Goal: Communication & Community: Answer question/provide support

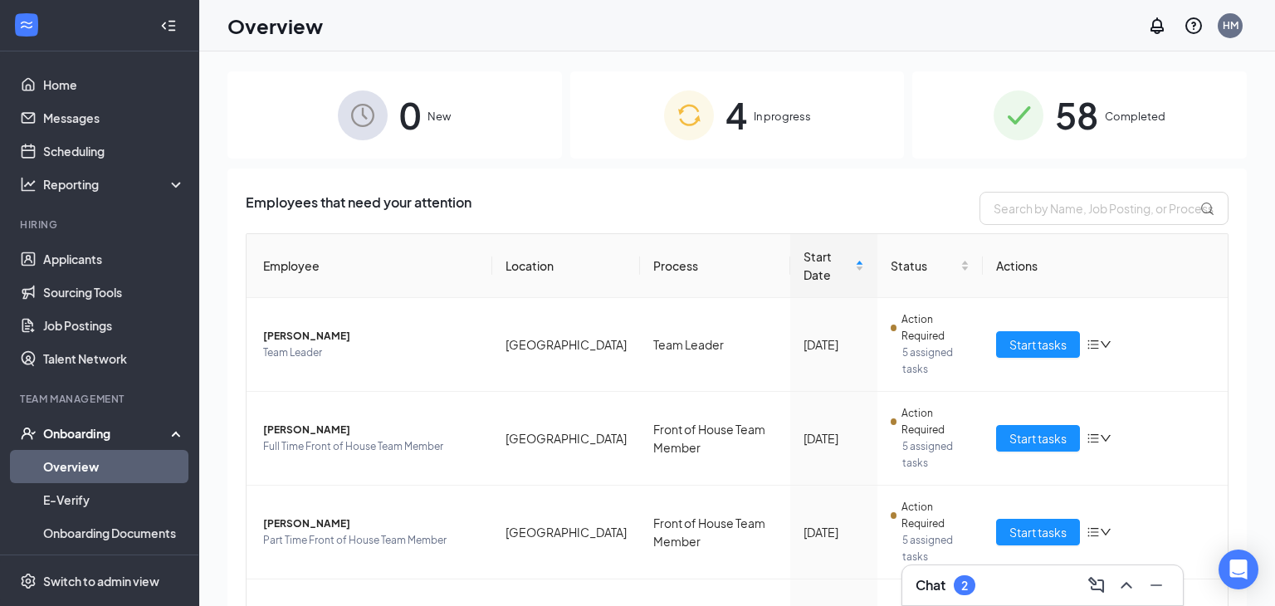
click at [948, 578] on div "Chat 2" at bounding box center [945, 585] width 60 height 20
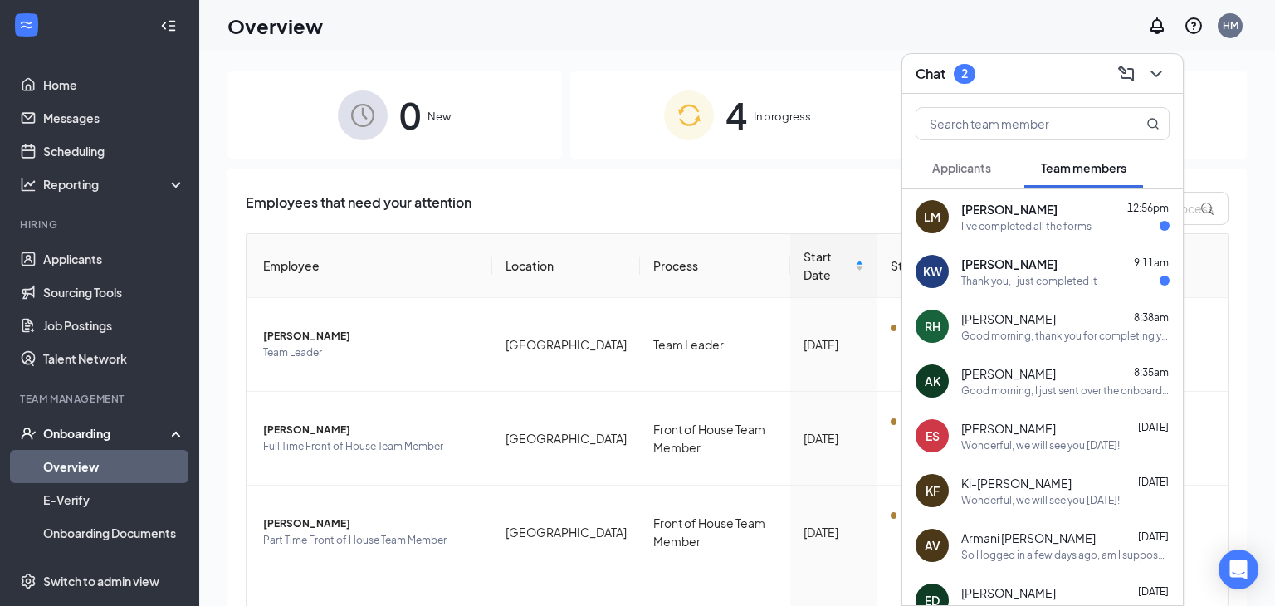
click at [1031, 280] on div "Thank you, I just completed it" at bounding box center [1029, 281] width 136 height 14
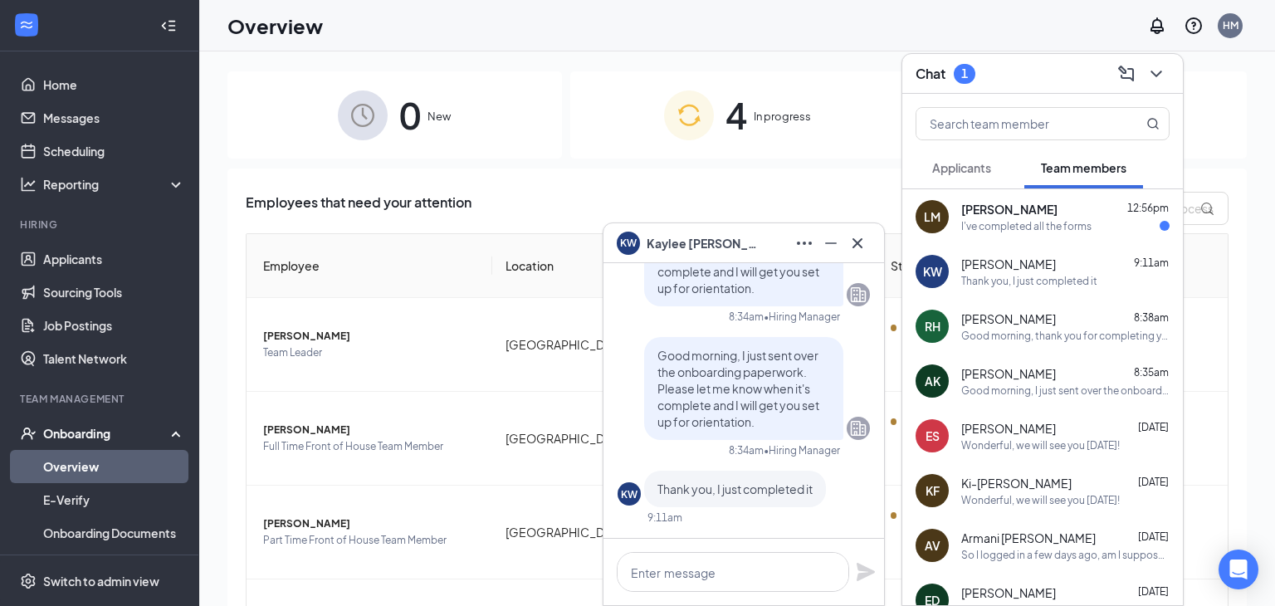
click at [1002, 226] on div "I've completed all the forms" at bounding box center [1026, 226] width 130 height 14
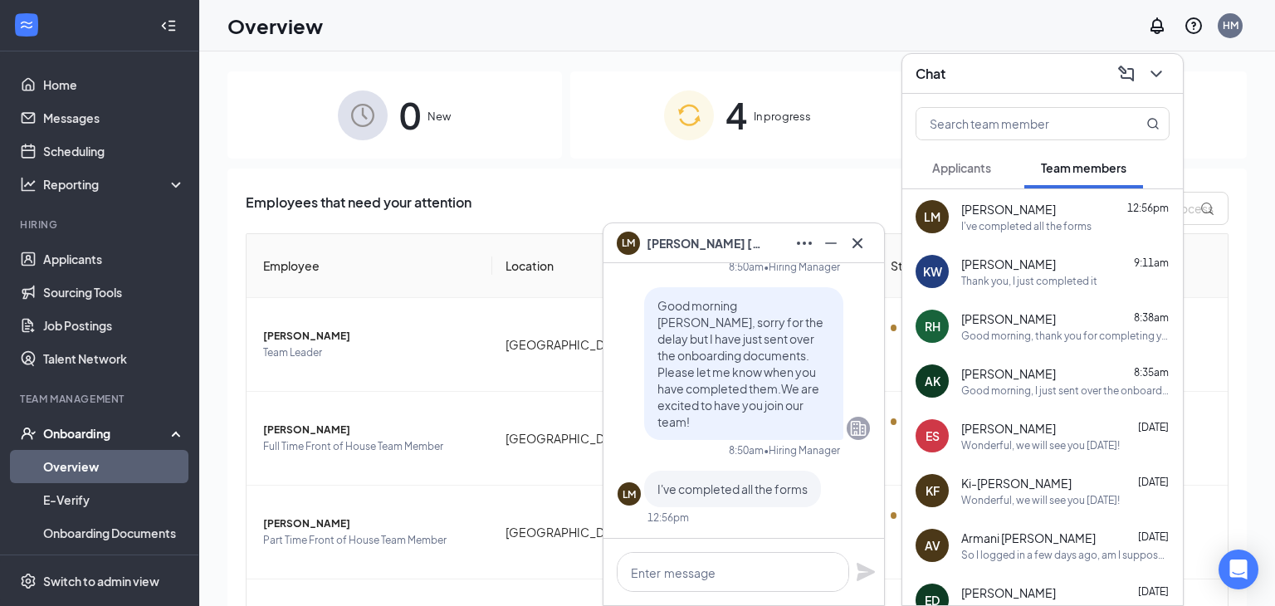
click at [526, 196] on div "Employees that need your attention" at bounding box center [737, 208] width 982 height 33
click at [822, 245] on icon "Minimize" at bounding box center [831, 243] width 20 height 20
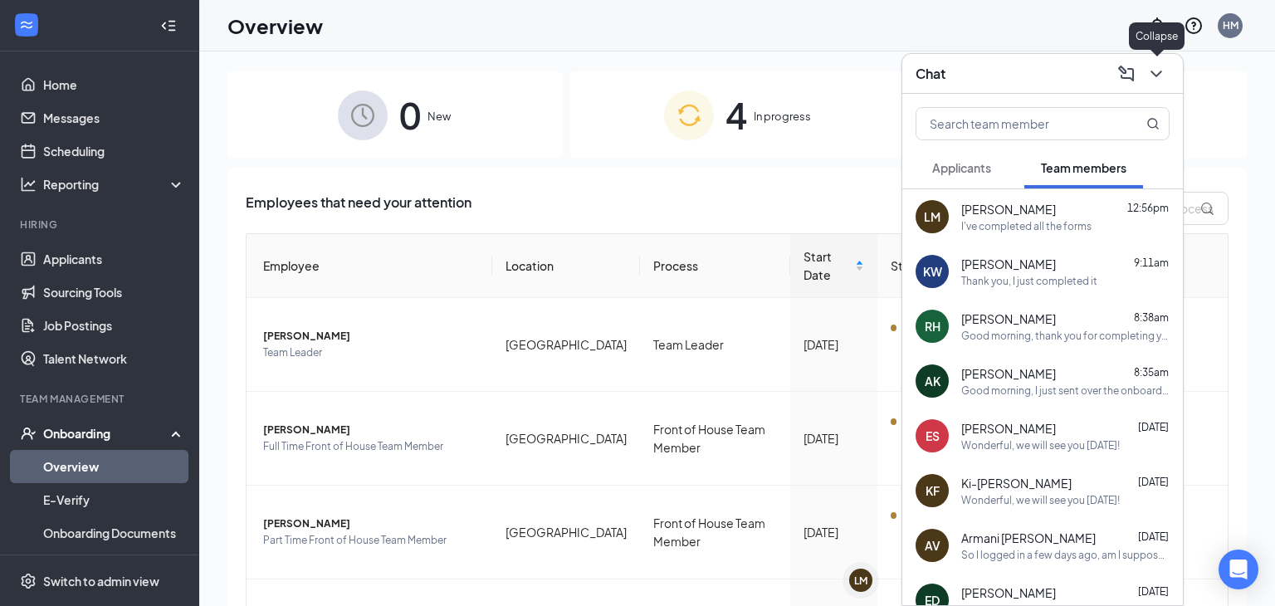
click at [1157, 81] on icon "ChevronDown" at bounding box center [1156, 74] width 20 height 20
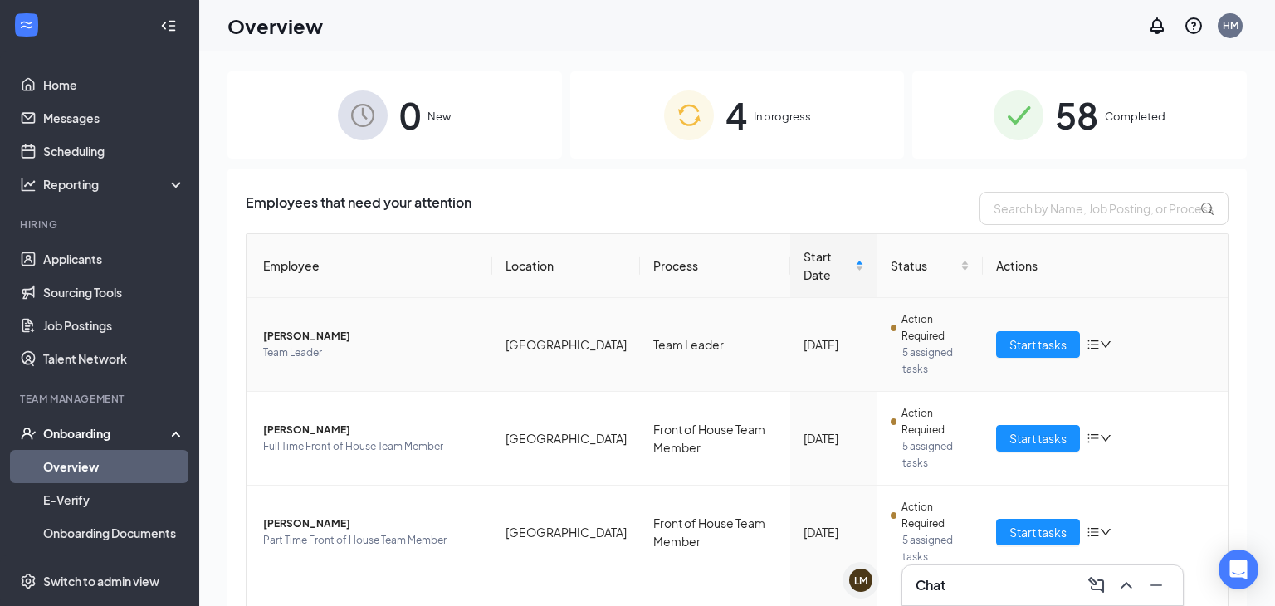
click at [412, 344] on span "Team Leader" at bounding box center [371, 352] width 216 height 17
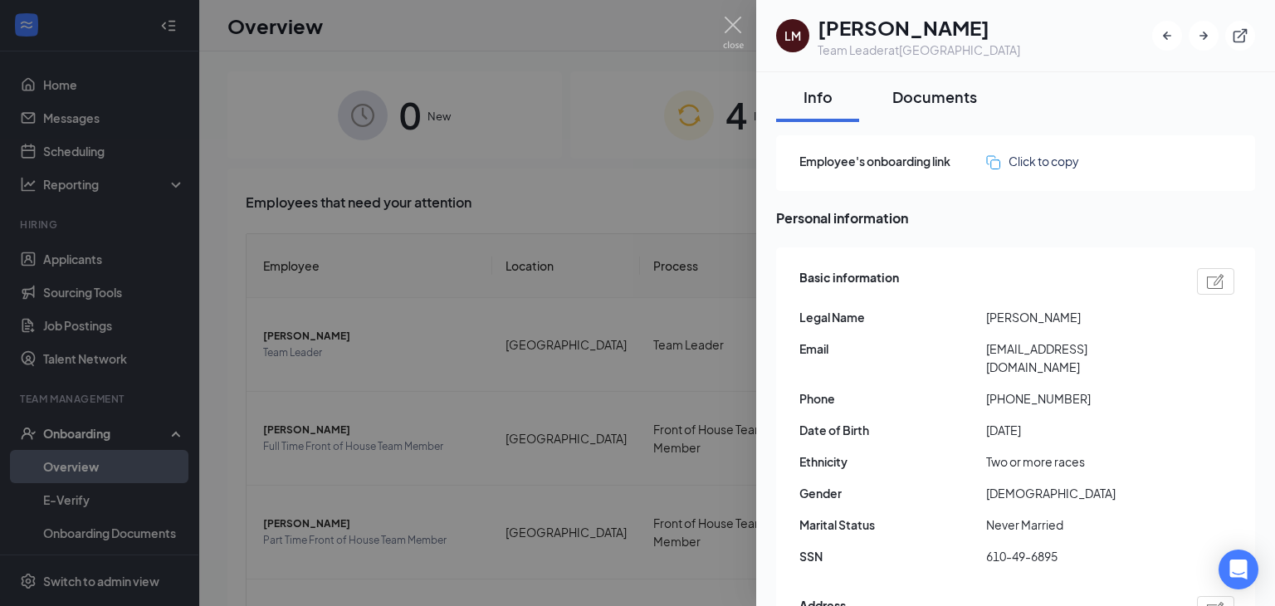
click at [930, 87] on div "Documents" at bounding box center [934, 96] width 85 height 21
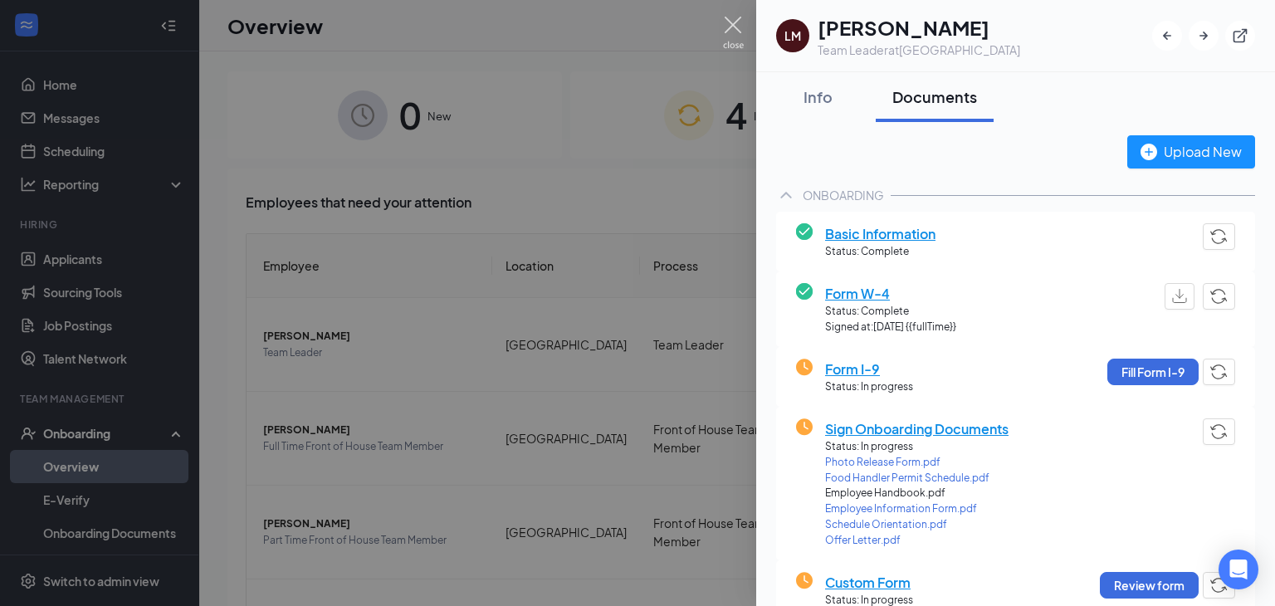
click at [729, 28] on img at bounding box center [733, 33] width 21 height 32
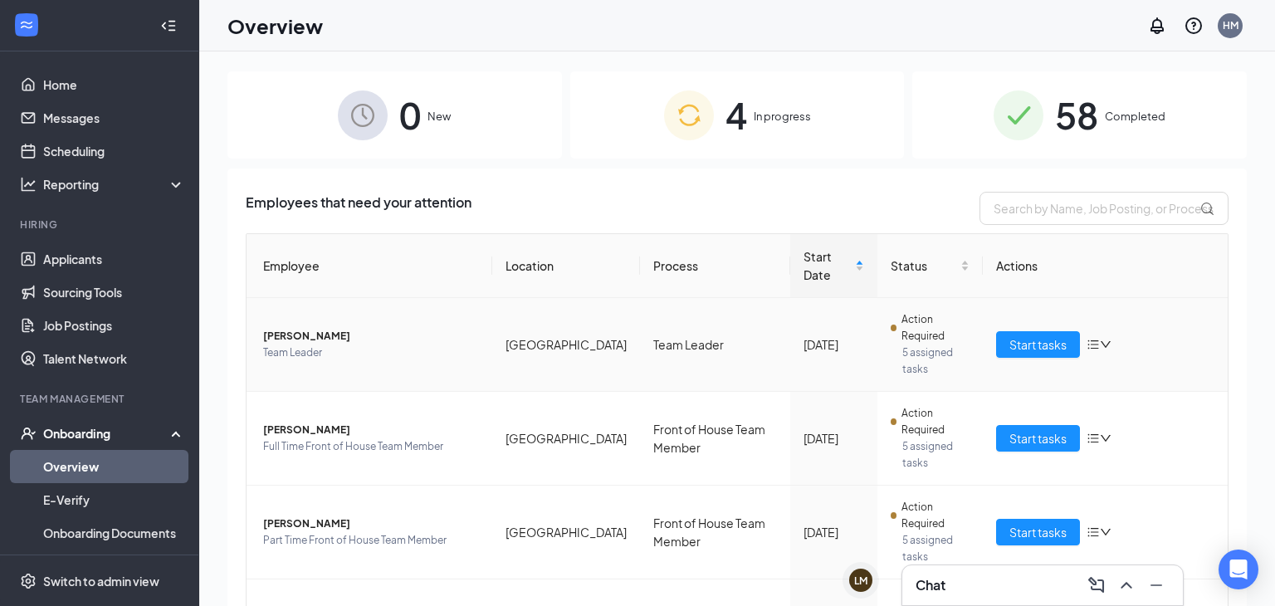
click at [301, 328] on span "[PERSON_NAME]" at bounding box center [371, 336] width 216 height 17
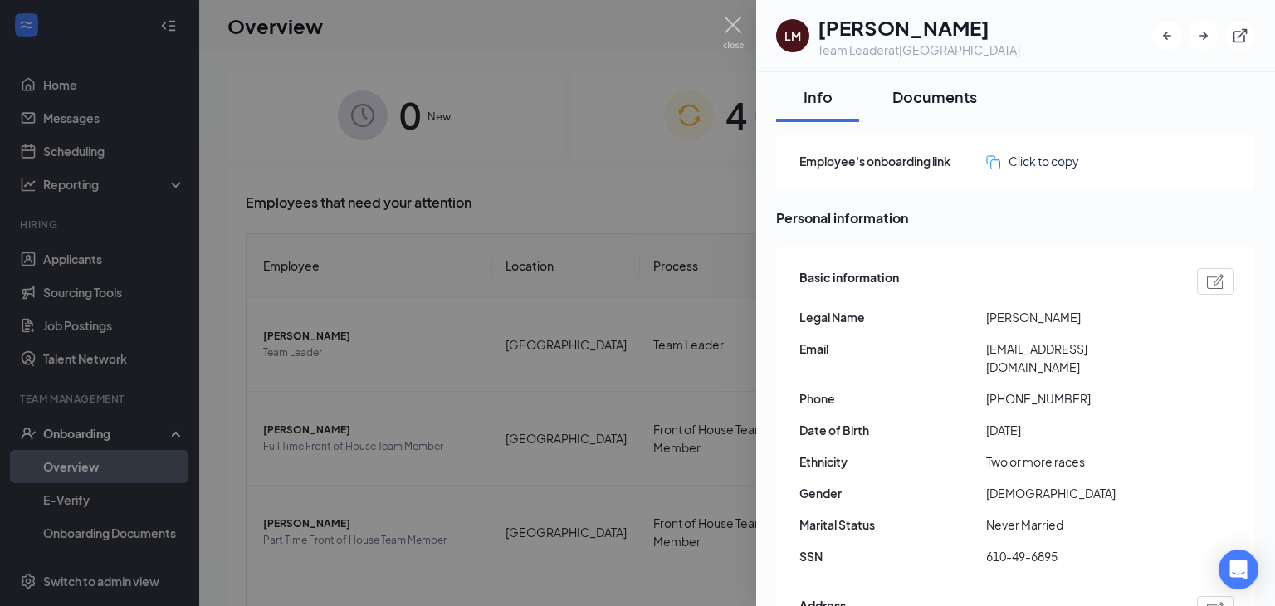
click at [930, 100] on div "Documents" at bounding box center [934, 96] width 85 height 21
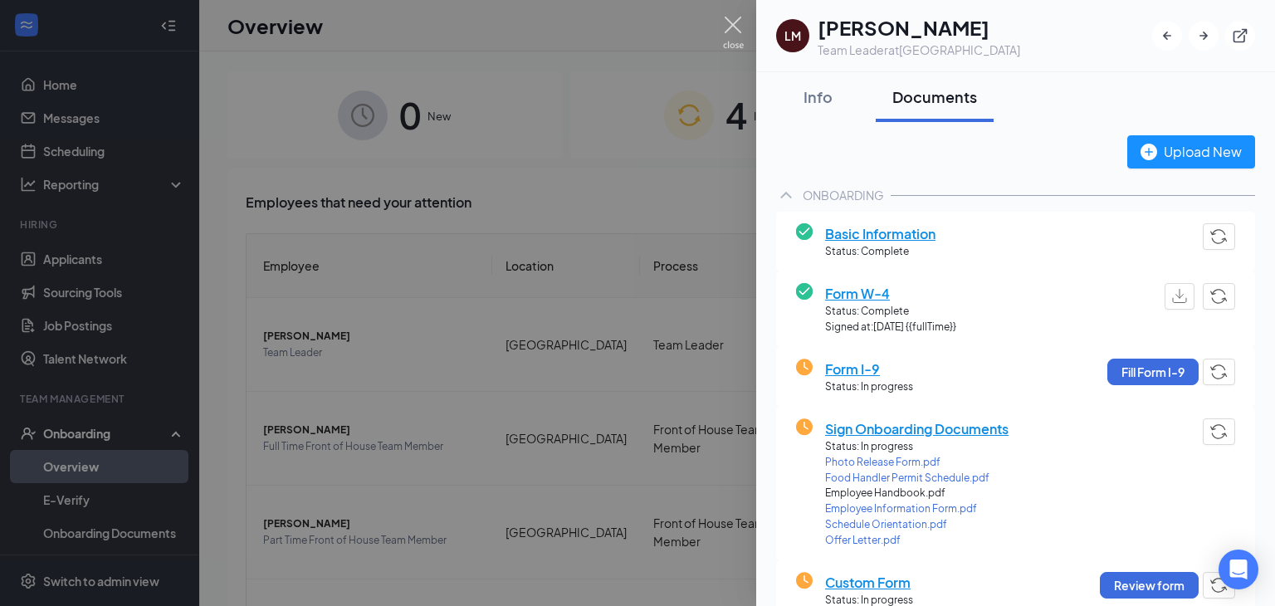
click at [735, 17] on img at bounding box center [733, 33] width 21 height 32
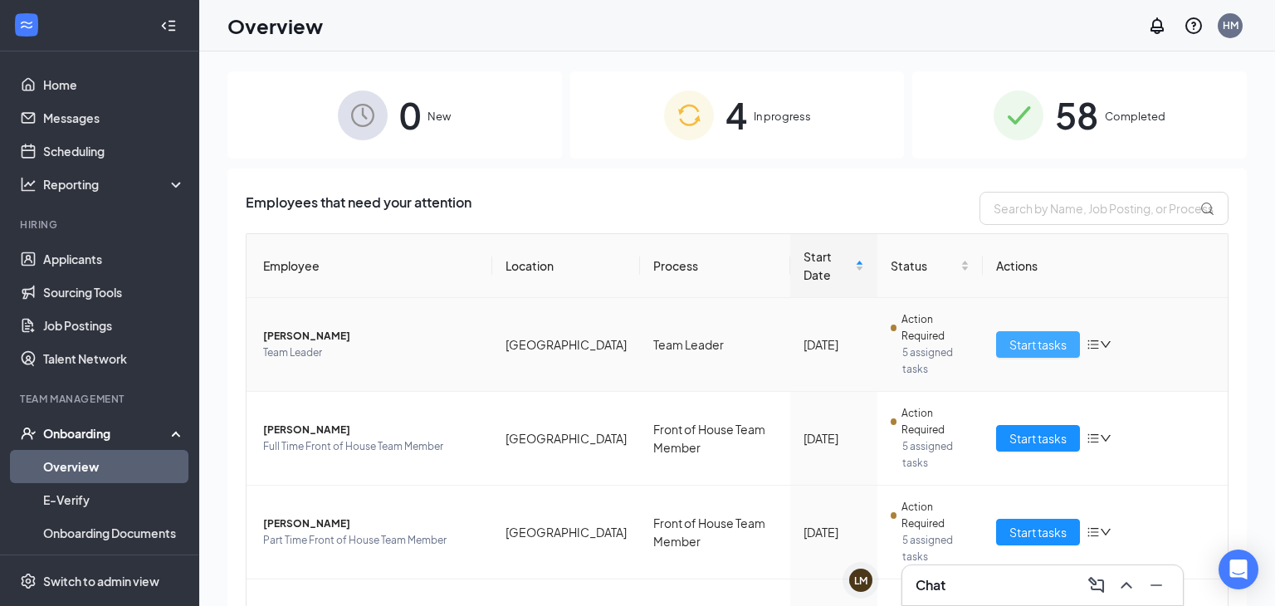
click at [1033, 341] on span "Start tasks" at bounding box center [1037, 344] width 57 height 18
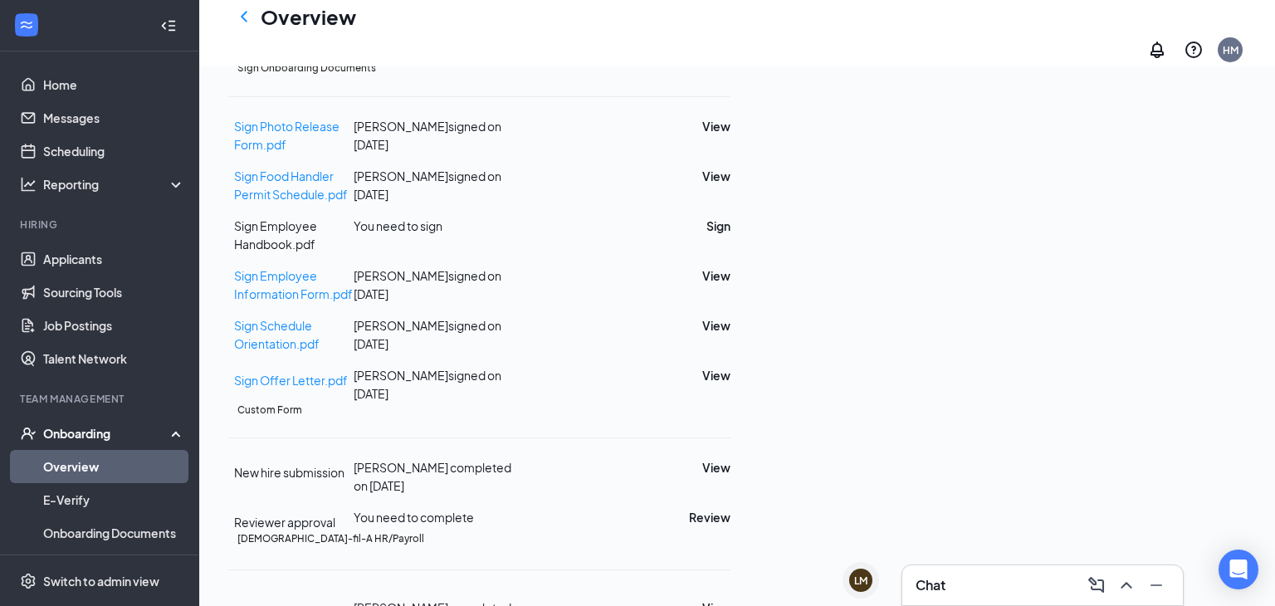
scroll to position [475, 0]
click at [241, 27] on icon "ChevronLeft" at bounding box center [244, 17] width 20 height 20
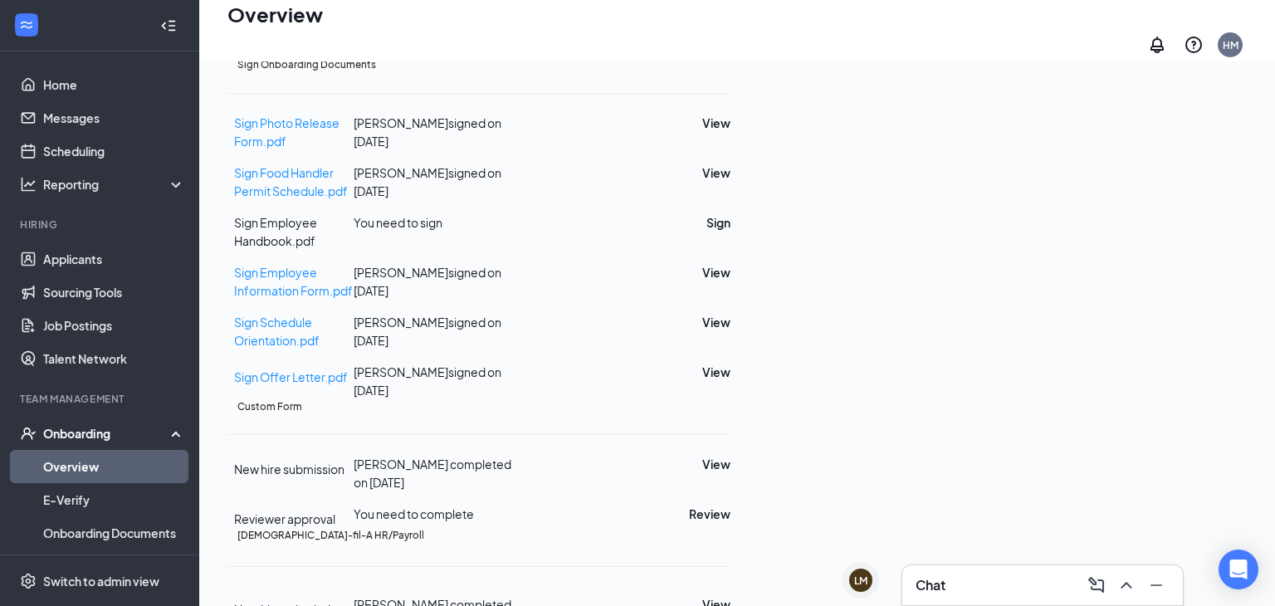
scroll to position [75, 0]
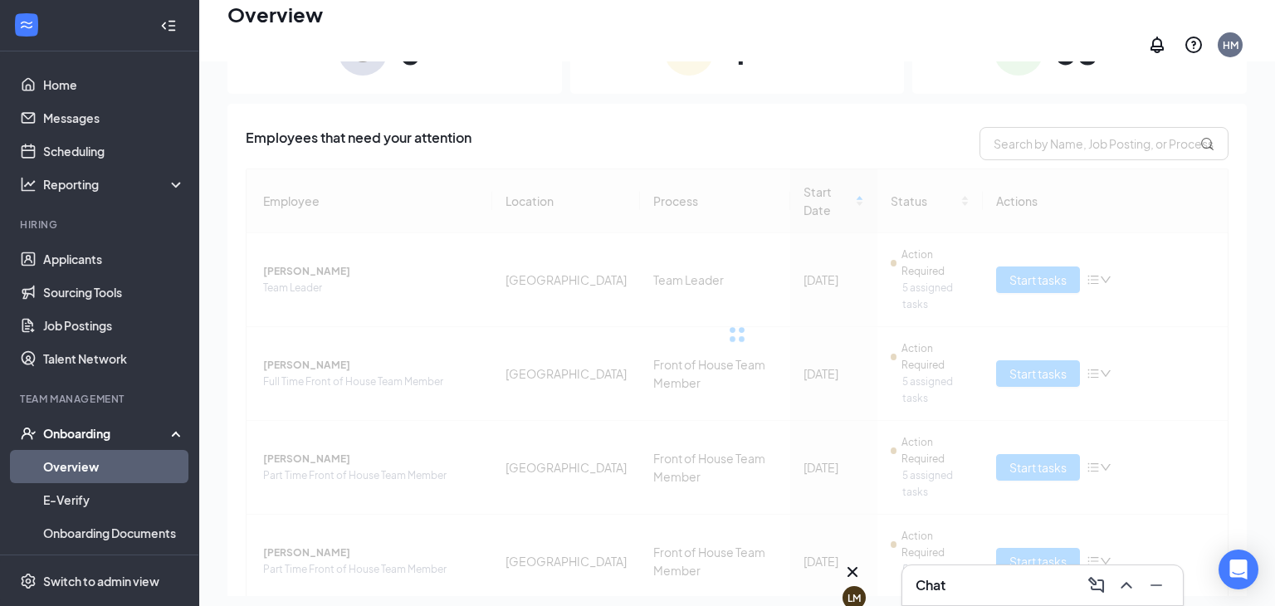
click at [860, 591] on div "LM" at bounding box center [853, 598] width 13 height 14
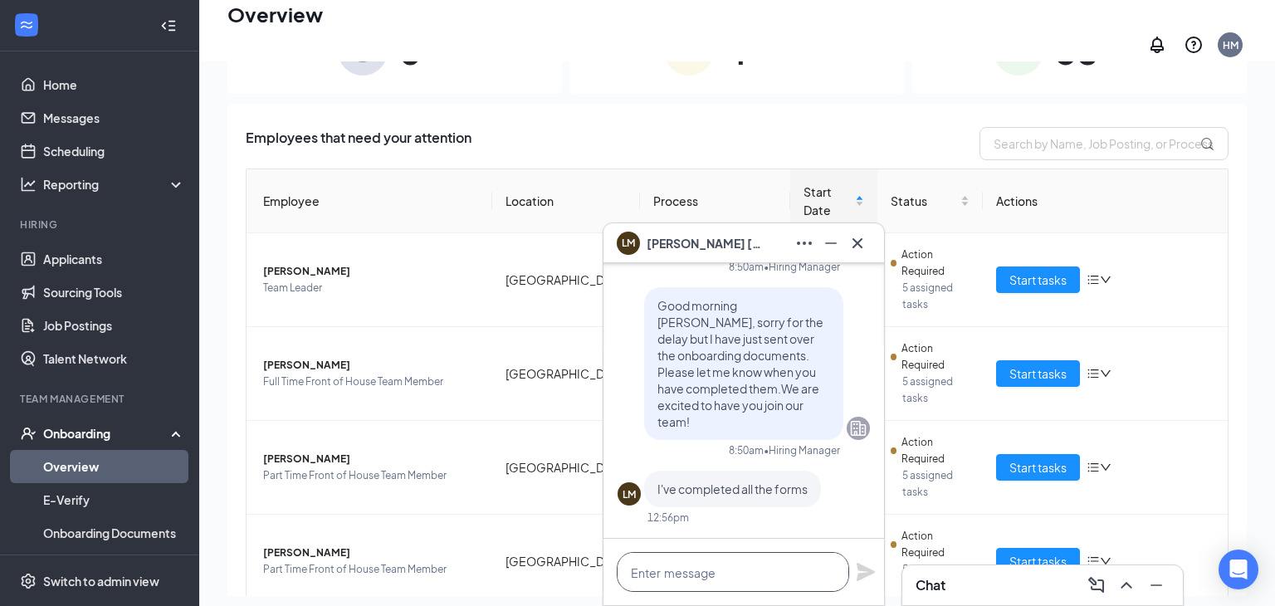
click at [709, 573] on textarea at bounding box center [733, 572] width 232 height 40
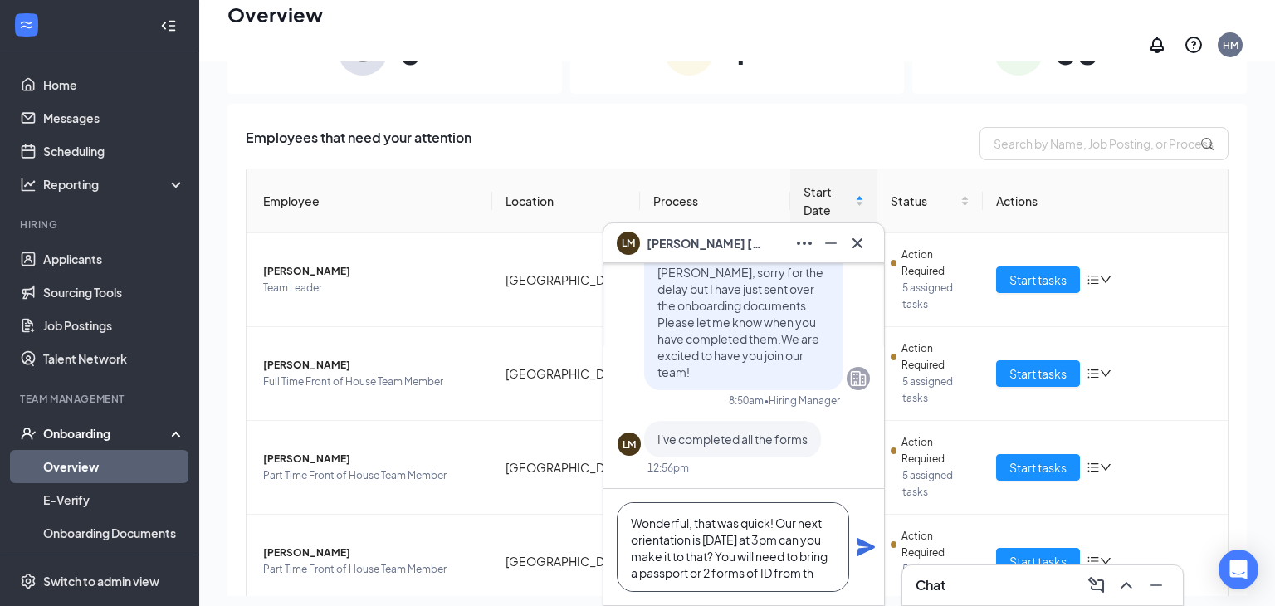
scroll to position [17, 0]
click at [729, 579] on textarea "Wonderful, that was quick! Our next orientation is [DATE] at 3pm can you make i…" at bounding box center [733, 547] width 232 height 90
type textarea "Wonderful, that was quick! Our next orientation is [DATE] at 3pm can you make i…"
click at [862, 546] on icon "Plane" at bounding box center [866, 547] width 20 height 20
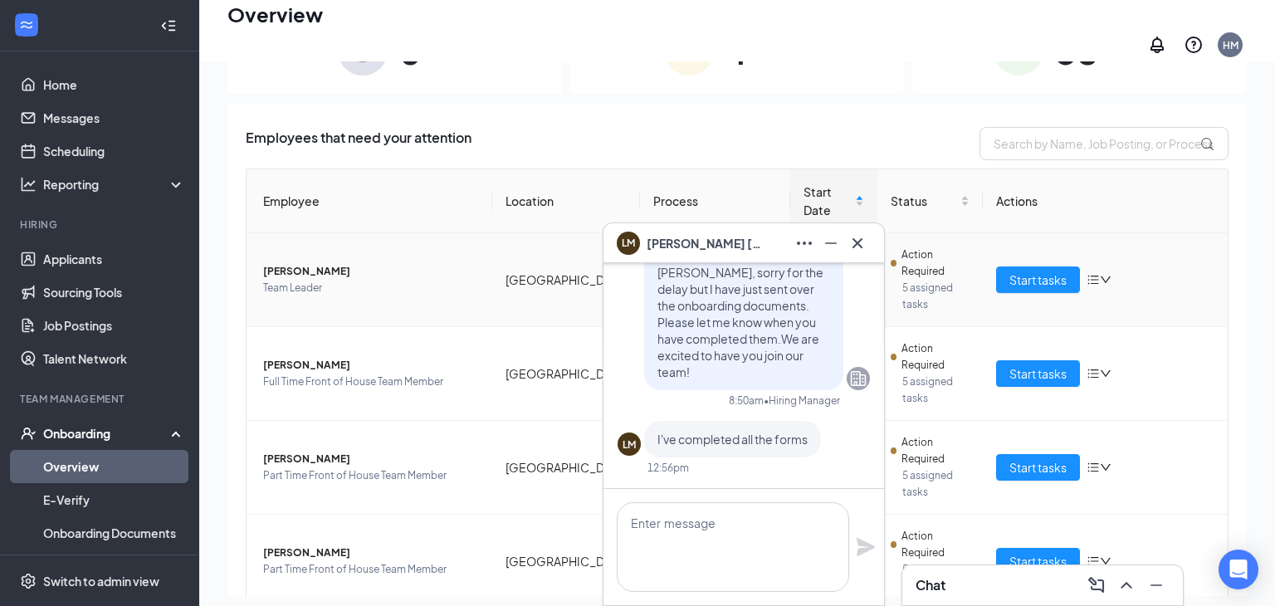
scroll to position [0, 0]
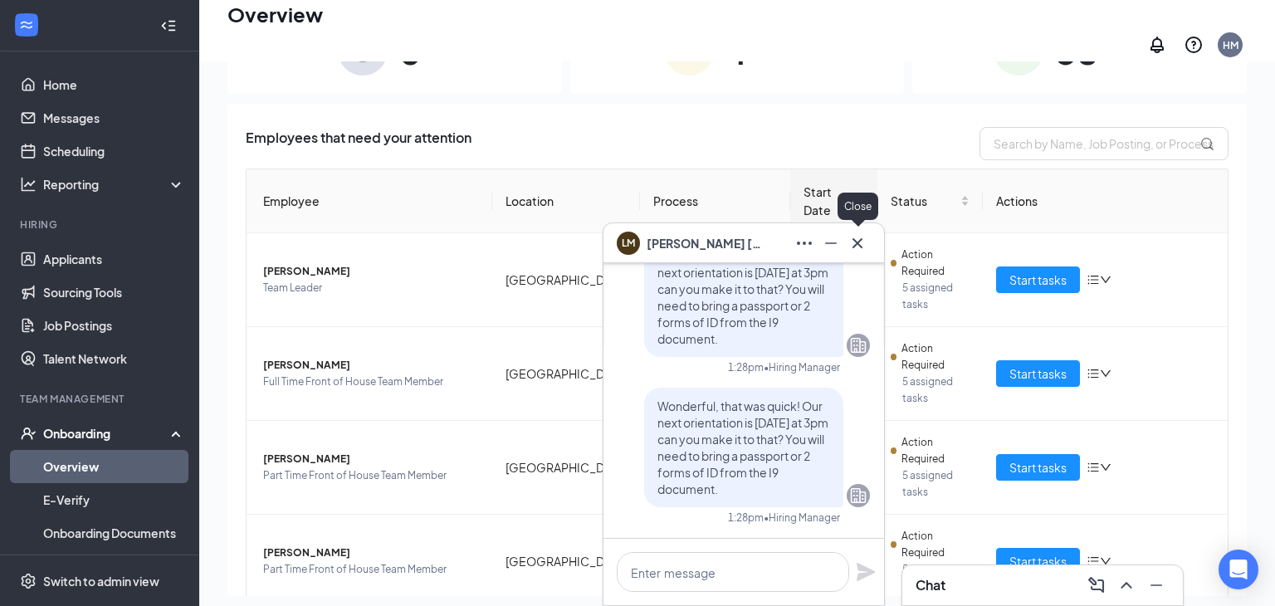
click at [858, 242] on icon "Cross" at bounding box center [857, 243] width 20 height 20
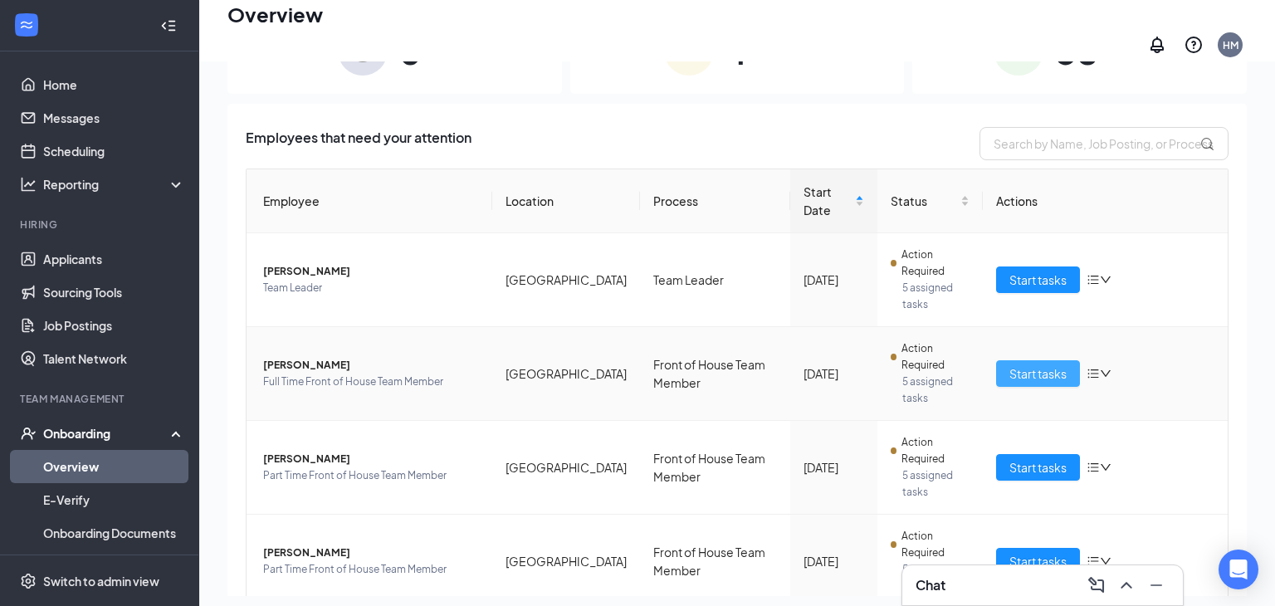
click at [1035, 364] on span "Start tasks" at bounding box center [1037, 373] width 57 height 18
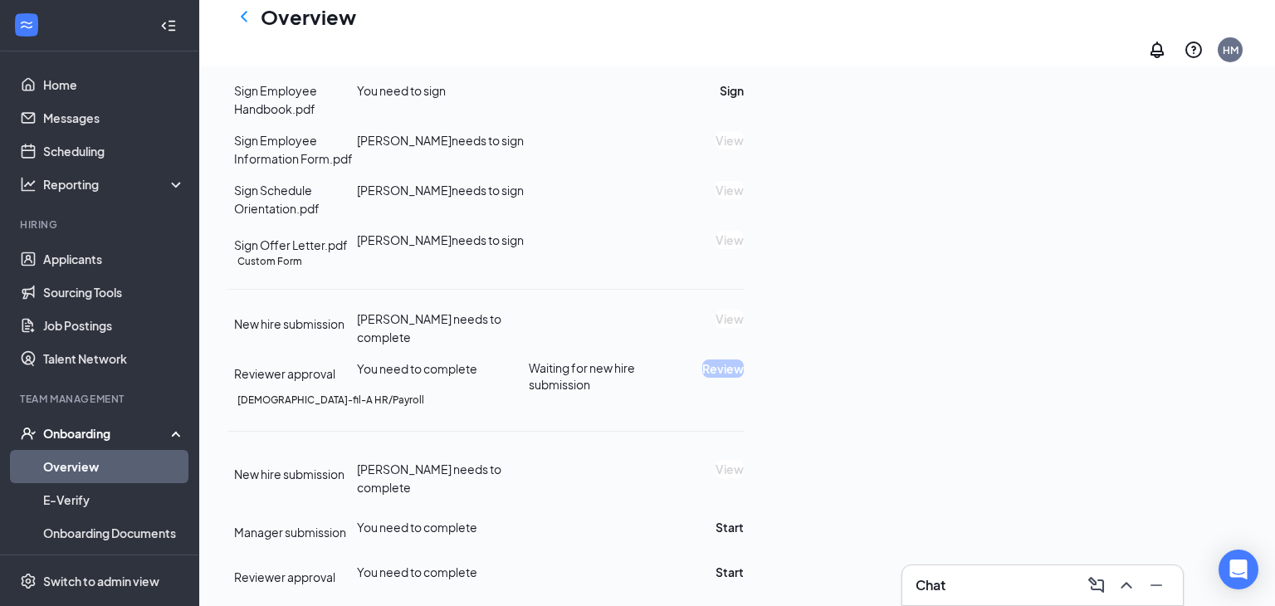
scroll to position [896, 0]
click at [252, 27] on icon "ChevronLeft" at bounding box center [244, 17] width 20 height 20
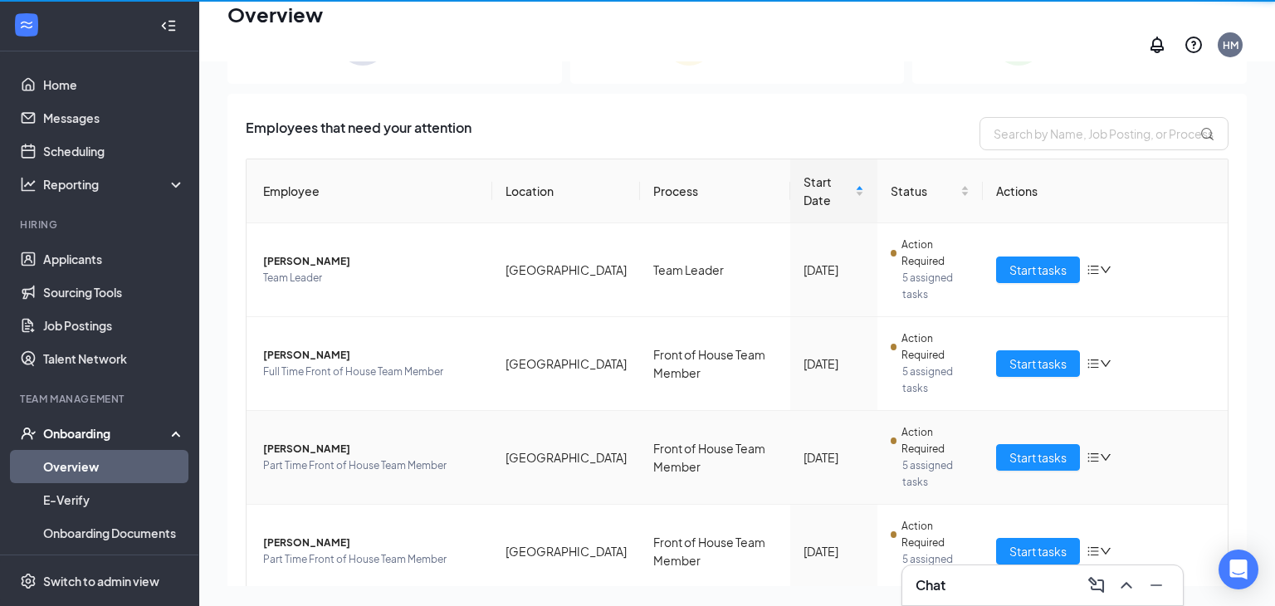
scroll to position [75, 0]
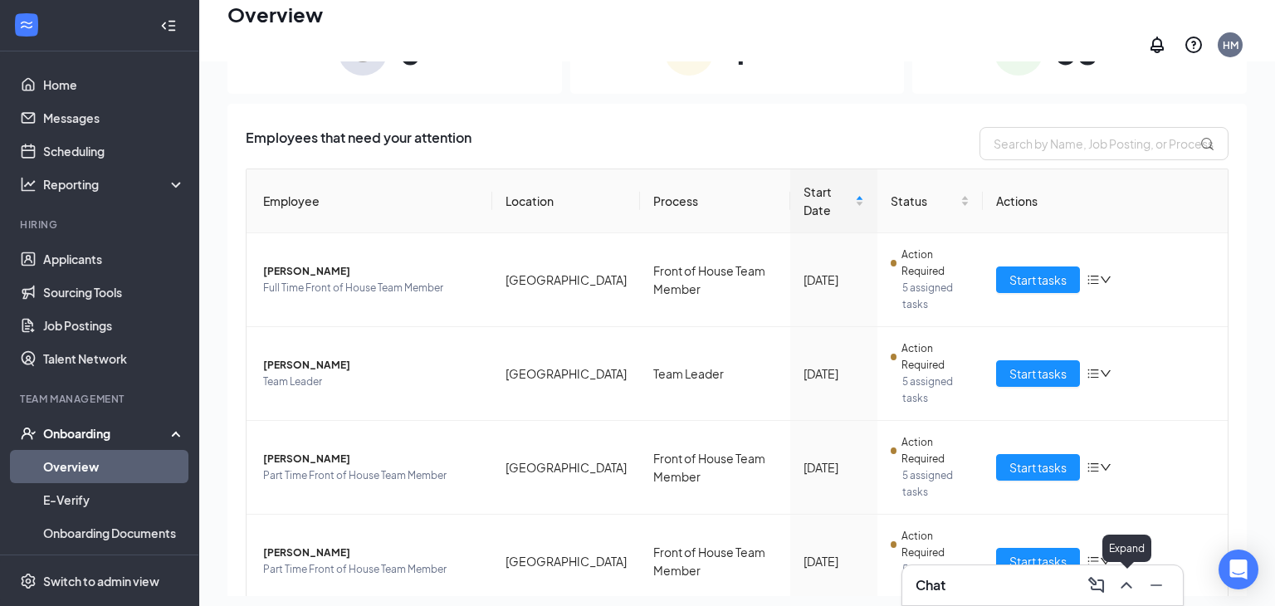
click at [1131, 584] on icon "ChevronUp" at bounding box center [1126, 585] width 20 height 20
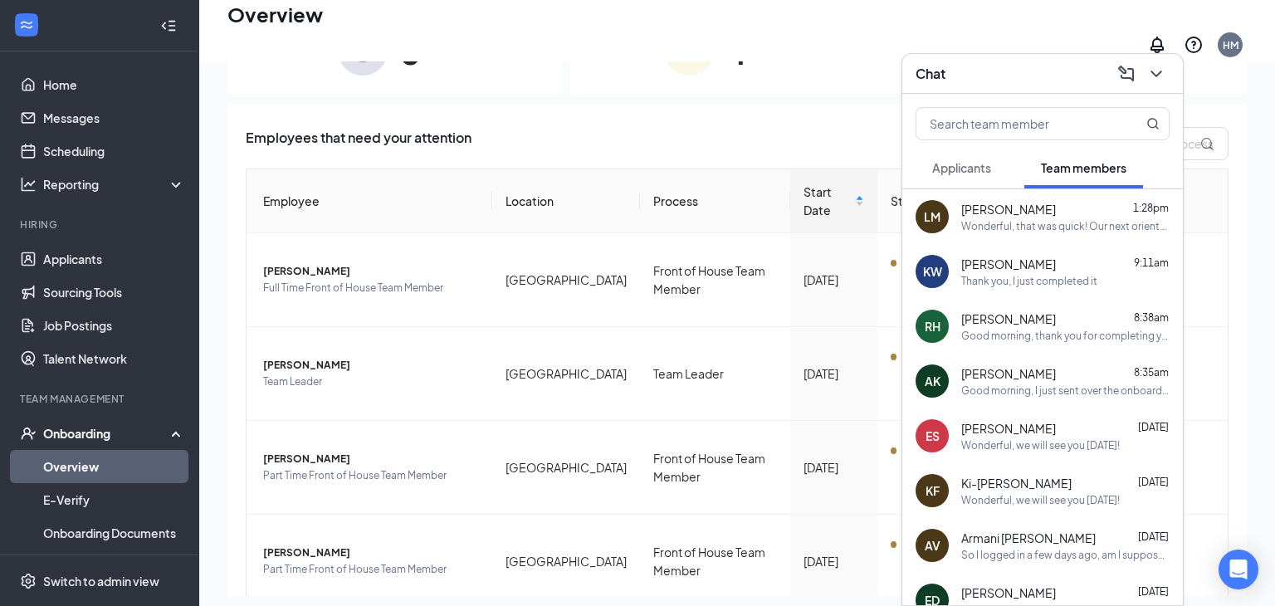
click at [986, 334] on div "Good morning, thank you for completing your onboarding paperwork. Our next orie…" at bounding box center [1065, 336] width 208 height 14
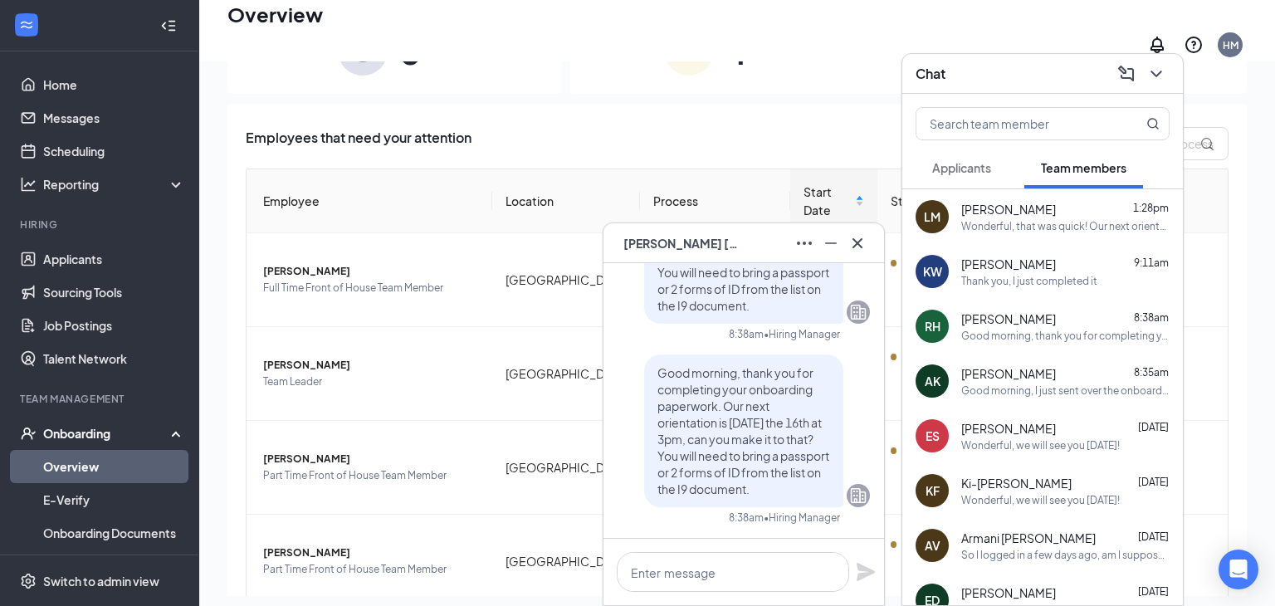
click at [981, 267] on span "[PERSON_NAME]" at bounding box center [1008, 264] width 95 height 17
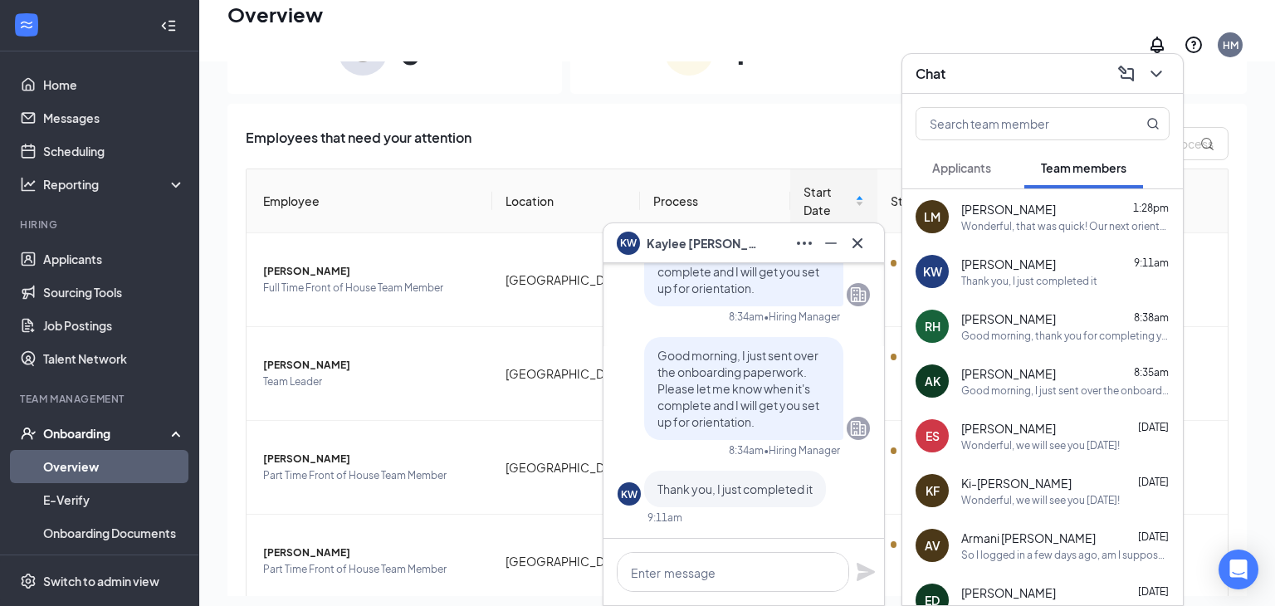
click at [858, 237] on icon "Cross" at bounding box center [857, 243] width 20 height 20
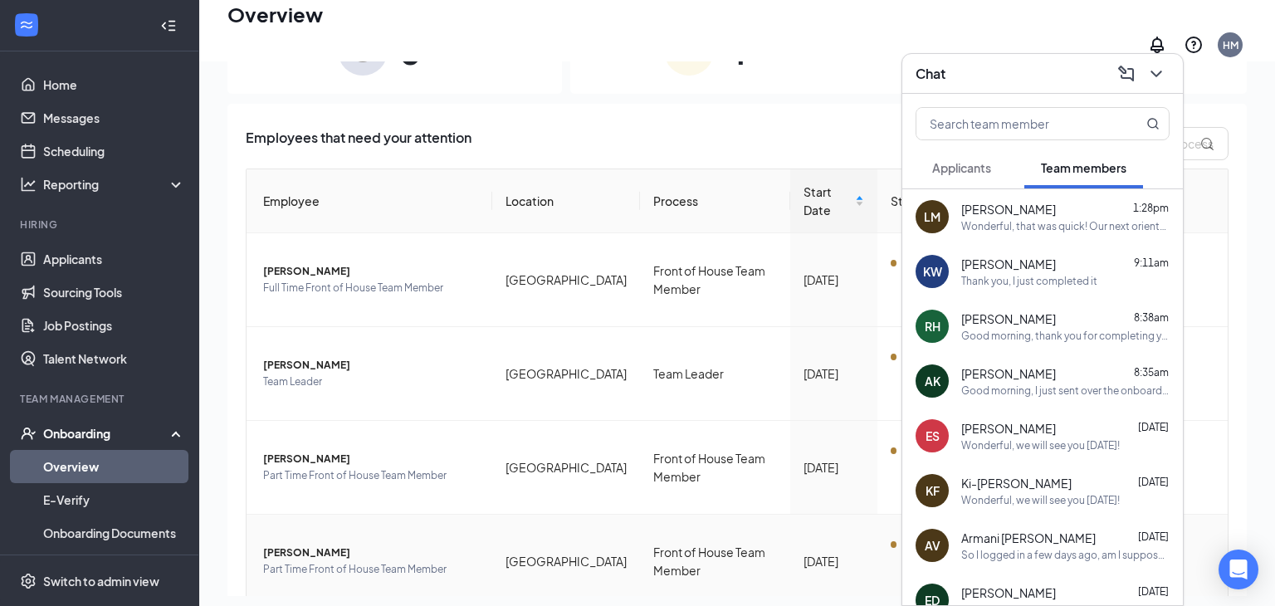
click at [287, 544] on span "[PERSON_NAME]" at bounding box center [371, 552] width 216 height 17
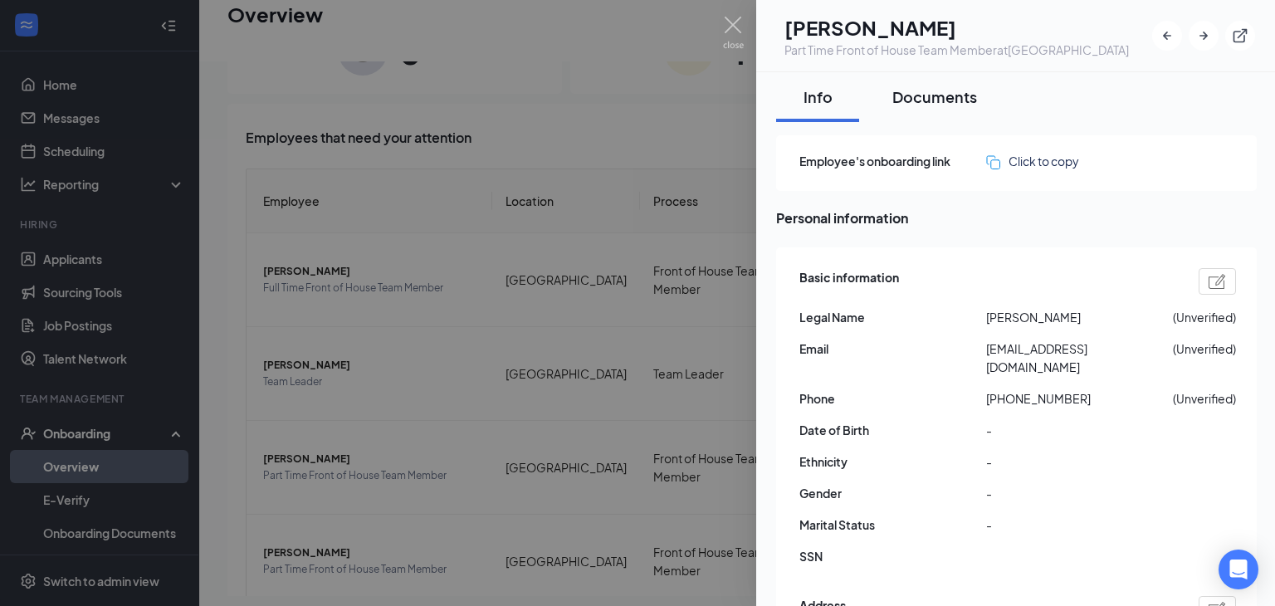
click at [933, 105] on div "Documents" at bounding box center [934, 96] width 85 height 21
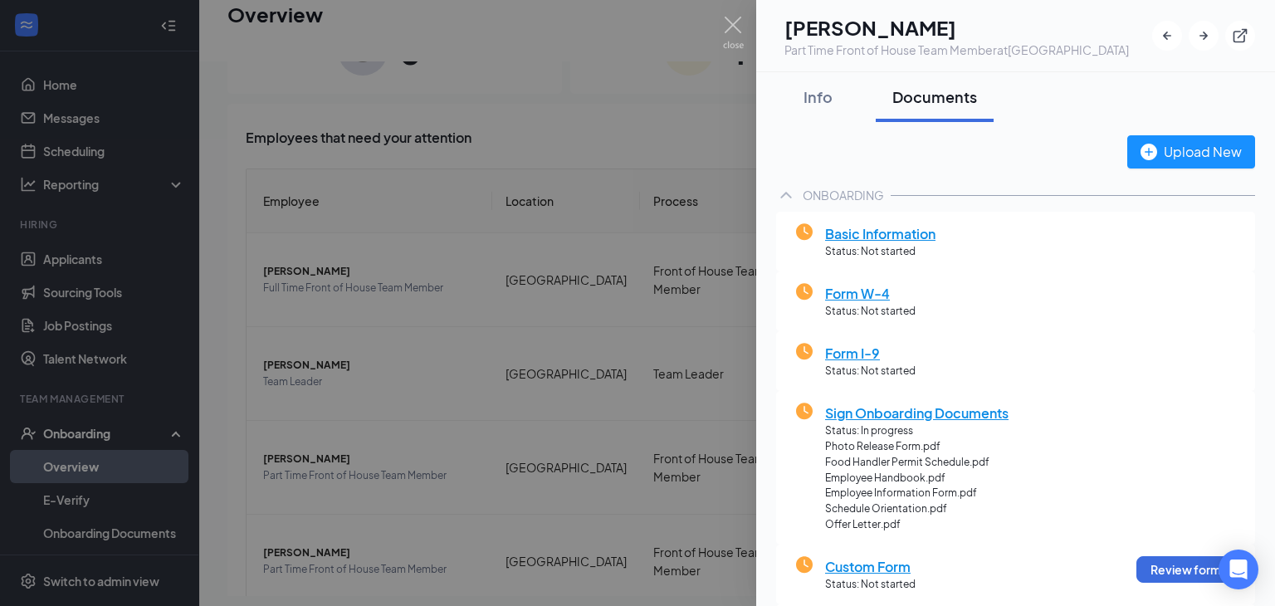
scroll to position [185, 0]
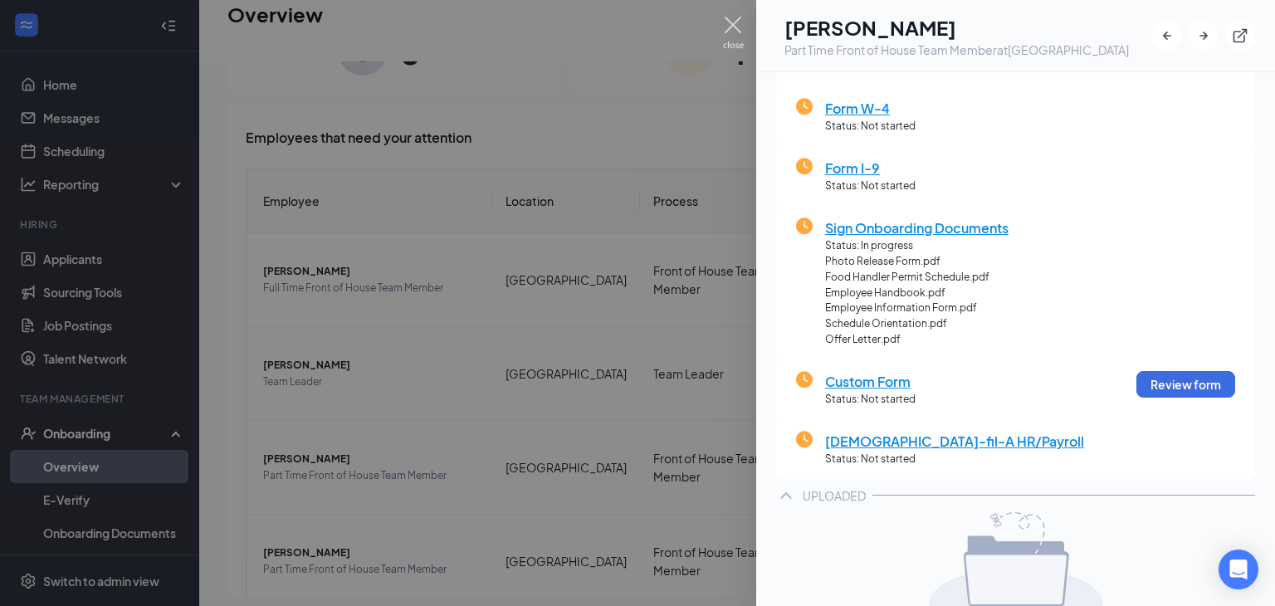
click at [733, 25] on img at bounding box center [733, 33] width 21 height 32
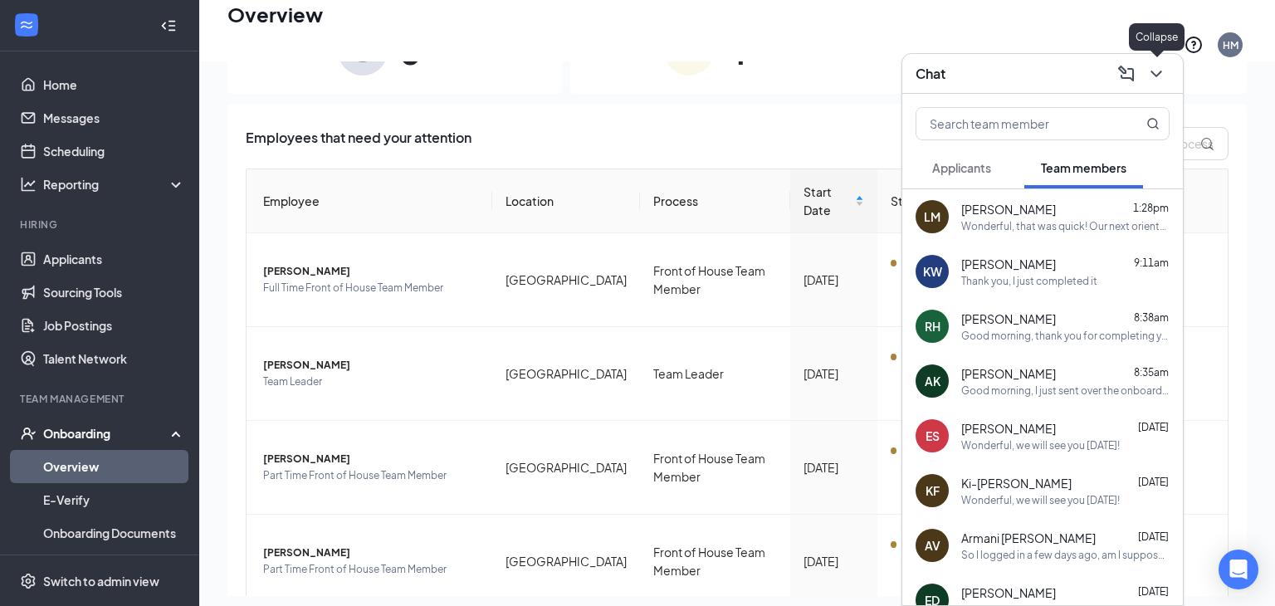
click at [1153, 80] on icon "ChevronDown" at bounding box center [1156, 74] width 20 height 20
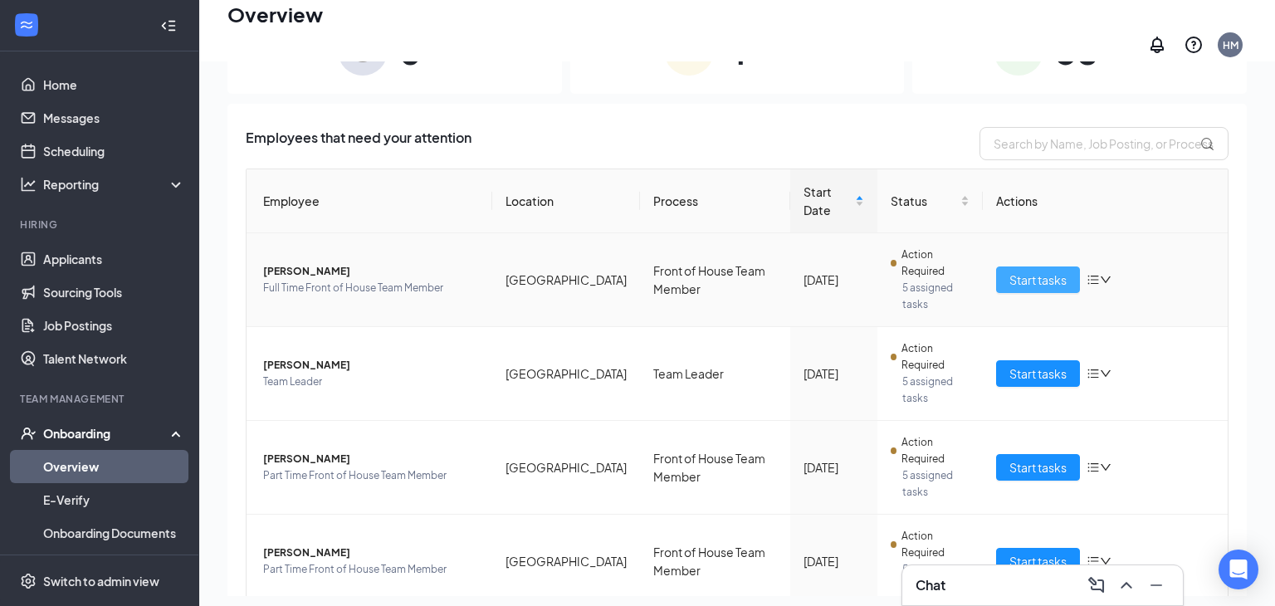
click at [1039, 271] on span "Start tasks" at bounding box center [1037, 280] width 57 height 18
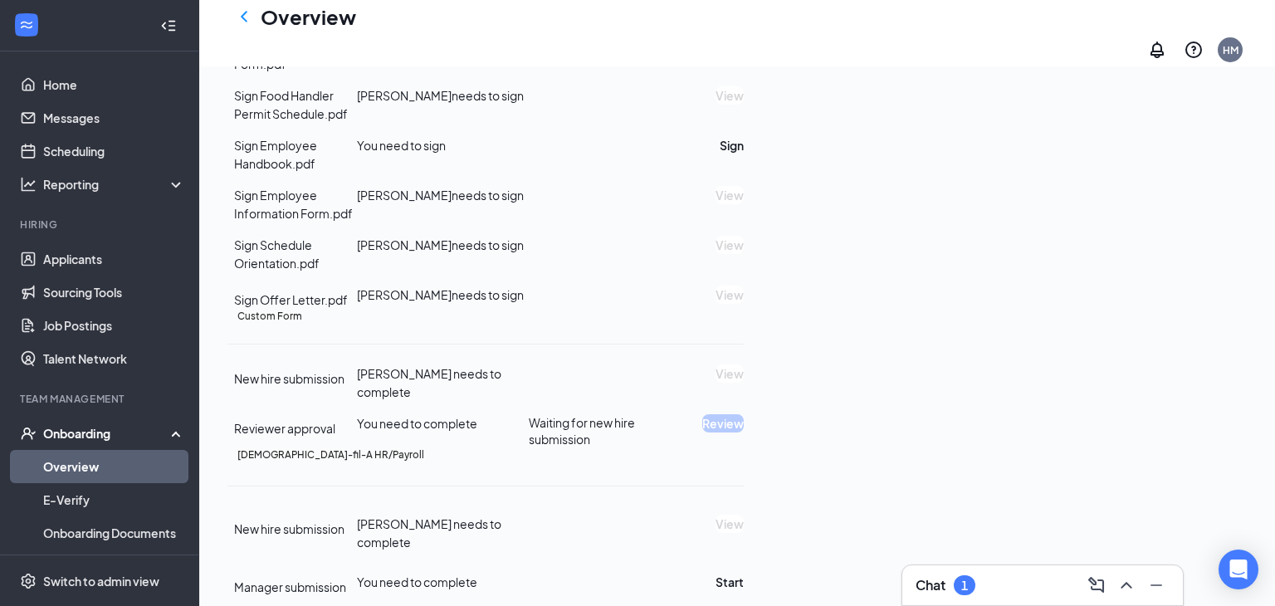
scroll to position [554, 0]
click at [962, 579] on div "1" at bounding box center [964, 585] width 7 height 14
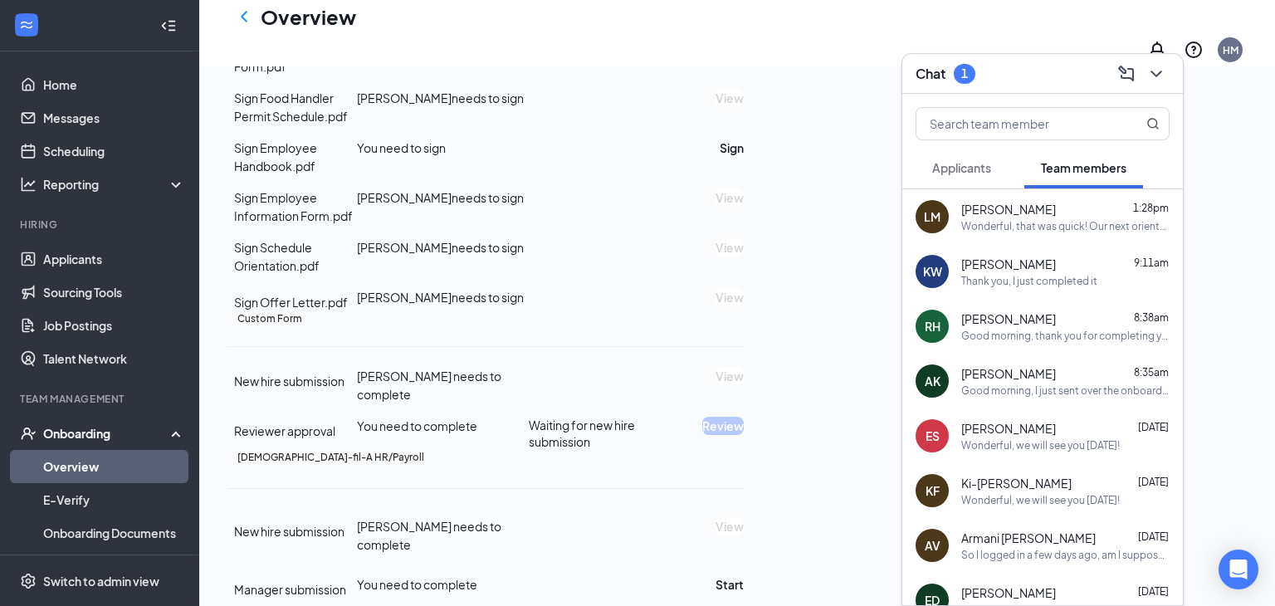
click at [956, 168] on span "Applicants" at bounding box center [961, 167] width 59 height 15
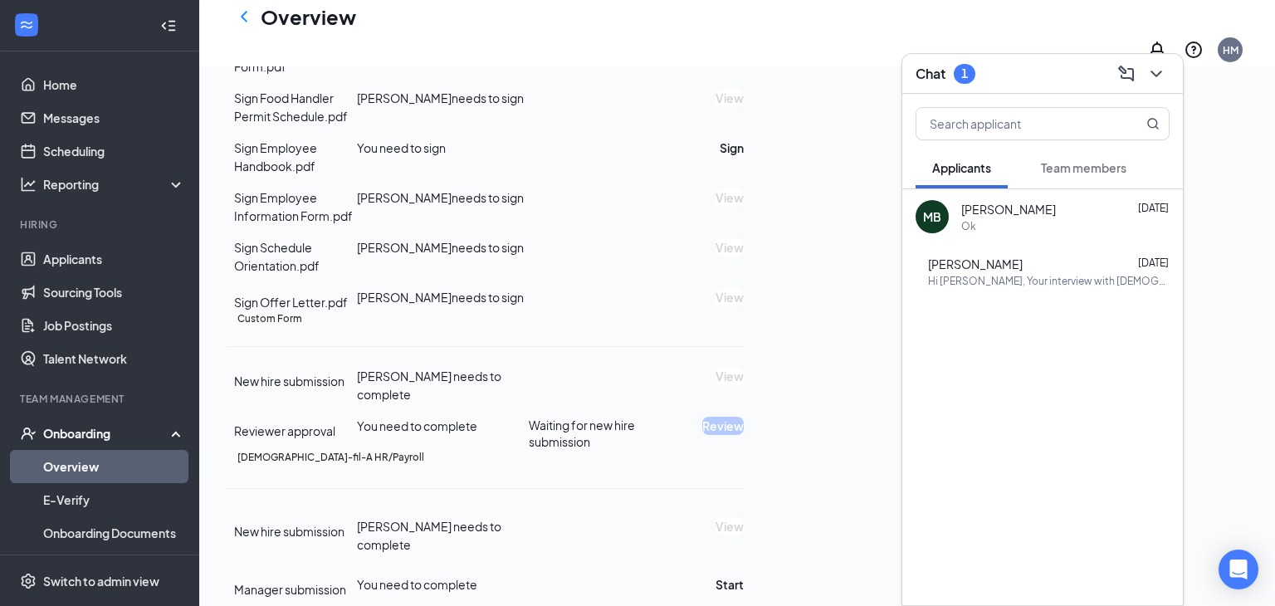
click at [933, 71] on h3 "Chat" at bounding box center [930, 74] width 30 height 18
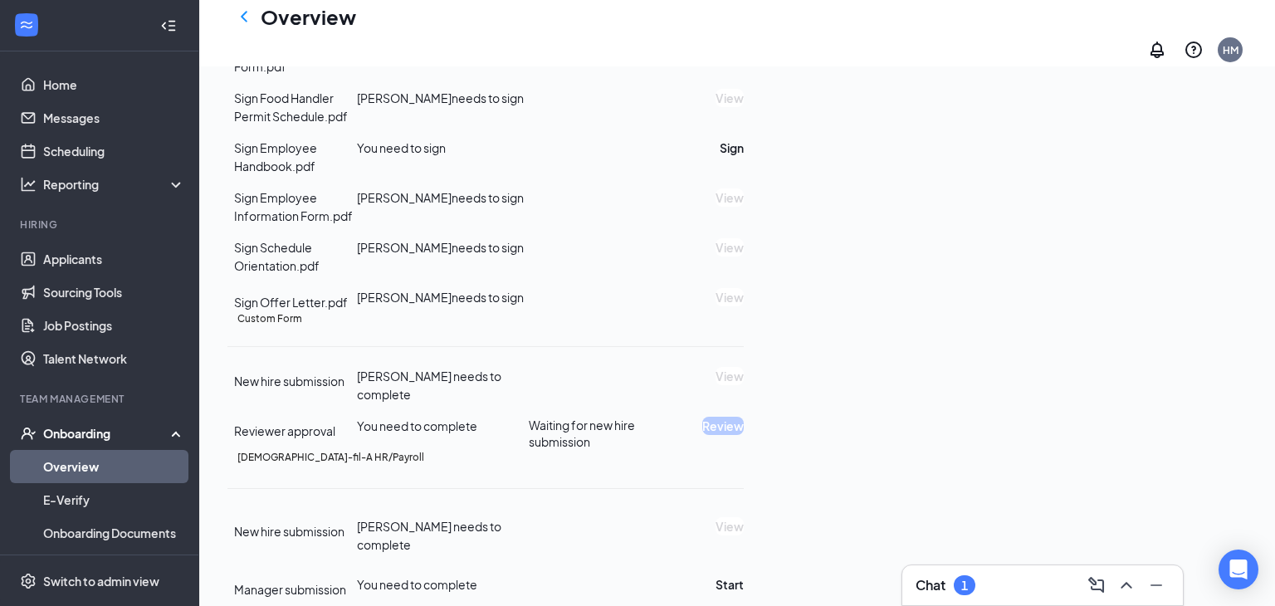
click at [938, 575] on div "Chat 1" at bounding box center [945, 585] width 60 height 20
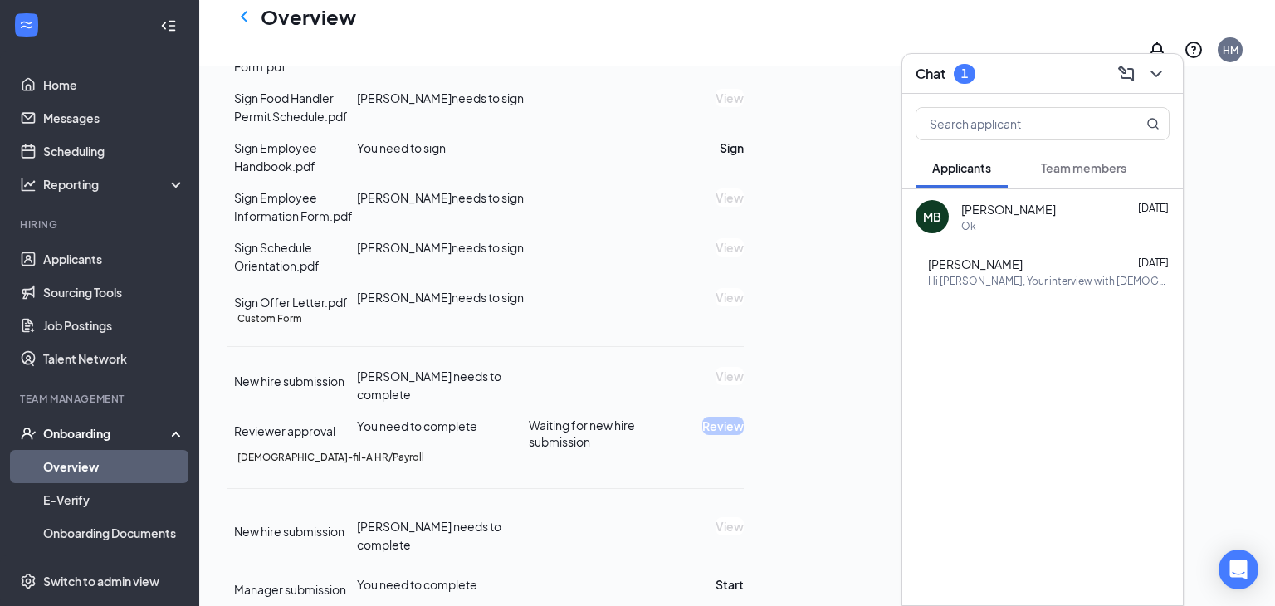
click at [1089, 177] on button "Team members" at bounding box center [1083, 167] width 119 height 41
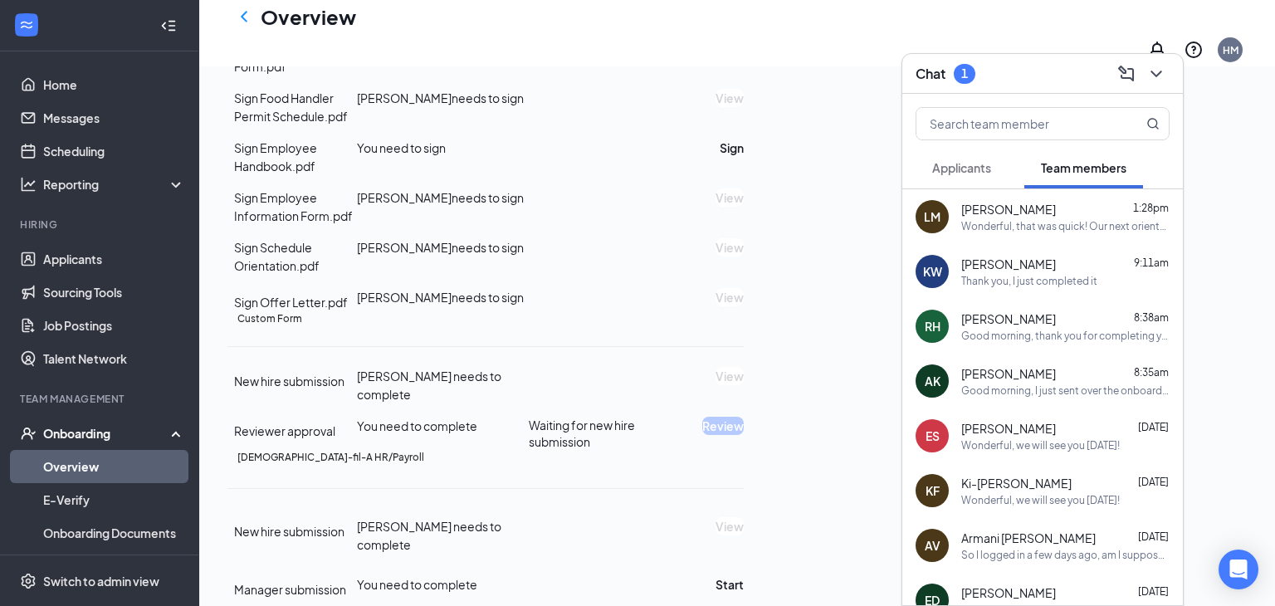
click at [1053, 275] on div "Thank you, I just completed it" at bounding box center [1029, 281] width 136 height 14
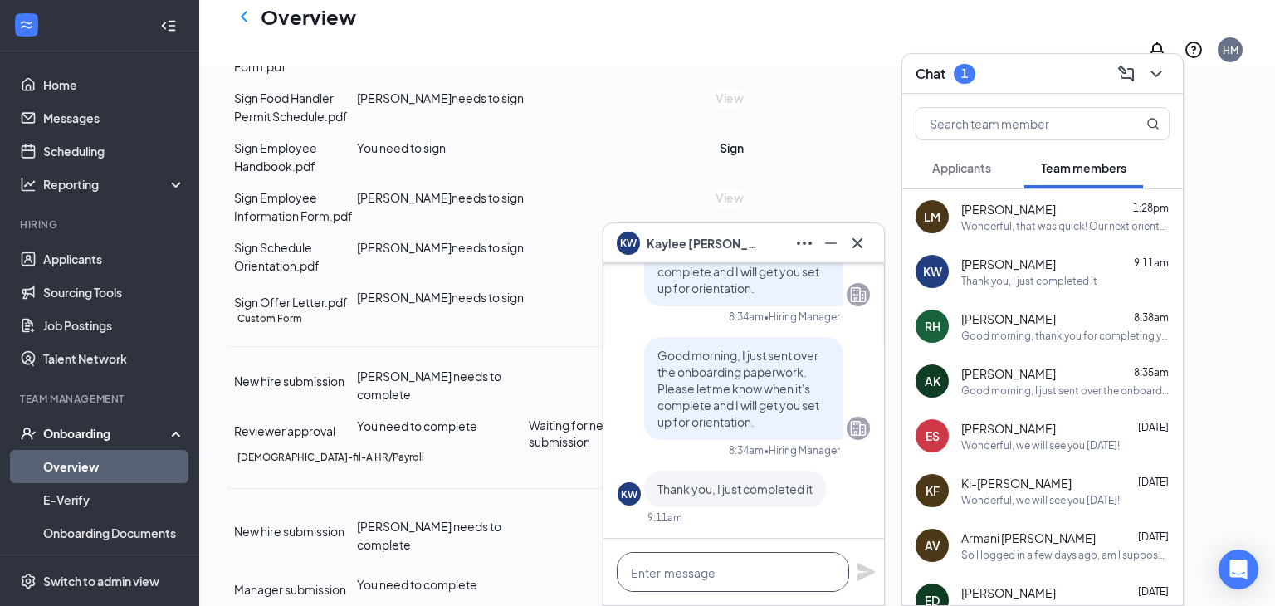
click at [681, 568] on textarea at bounding box center [733, 572] width 232 height 40
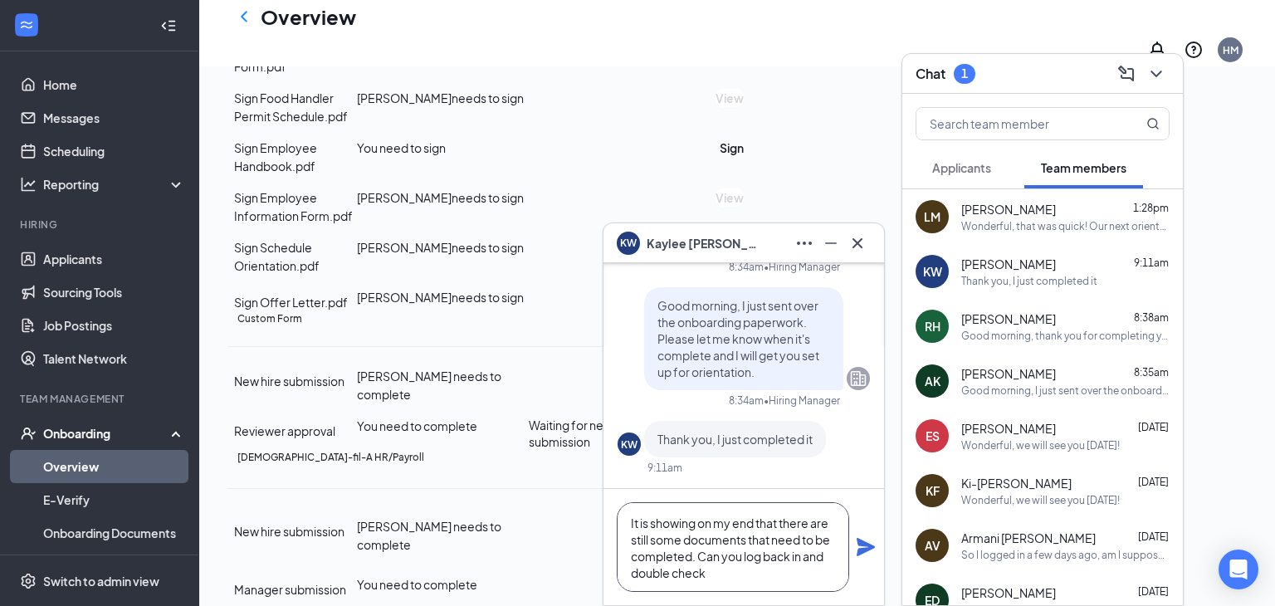
click at [816, 553] on textarea "It is showing on my end that there are still some documents that need to be com…" at bounding box center [733, 547] width 232 height 90
click at [775, 565] on textarea "It is showing on my end that there are still some documents that need to be com…" at bounding box center [733, 547] width 232 height 90
type textarea "It is showing on my end that there are still some documents that need to be com…"
click at [866, 556] on div "It is showing on my end that there are still some documents that need to be com…" at bounding box center [743, 547] width 280 height 116
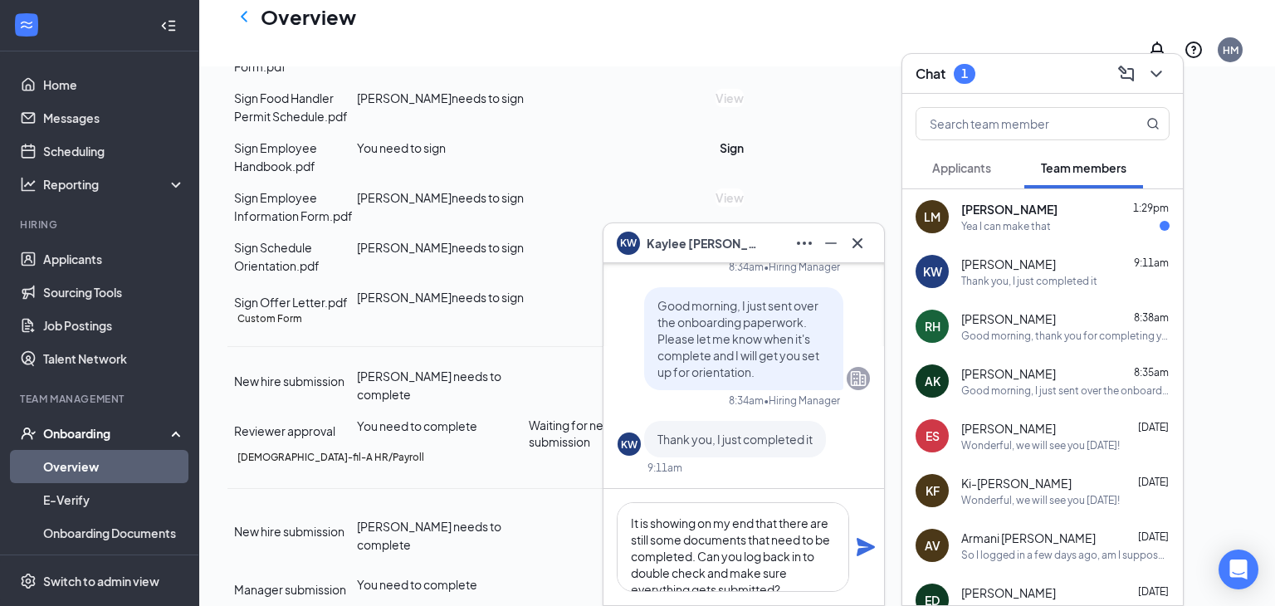
click at [864, 550] on icon "Plane" at bounding box center [865, 547] width 18 height 18
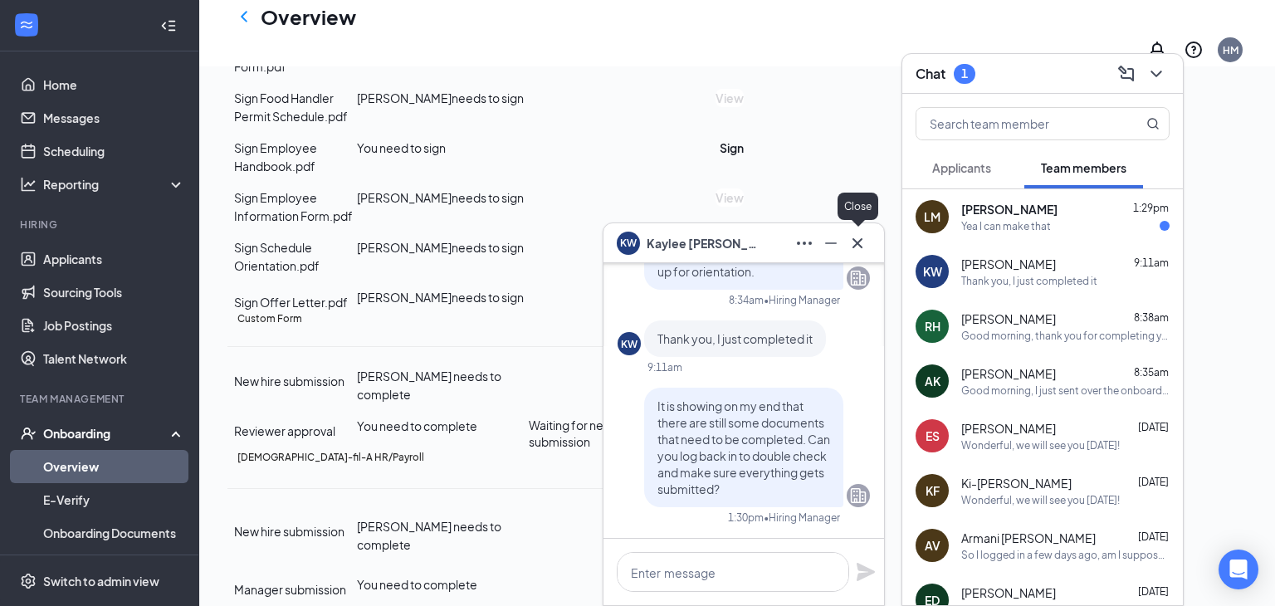
click at [859, 246] on icon "Cross" at bounding box center [857, 243] width 20 height 20
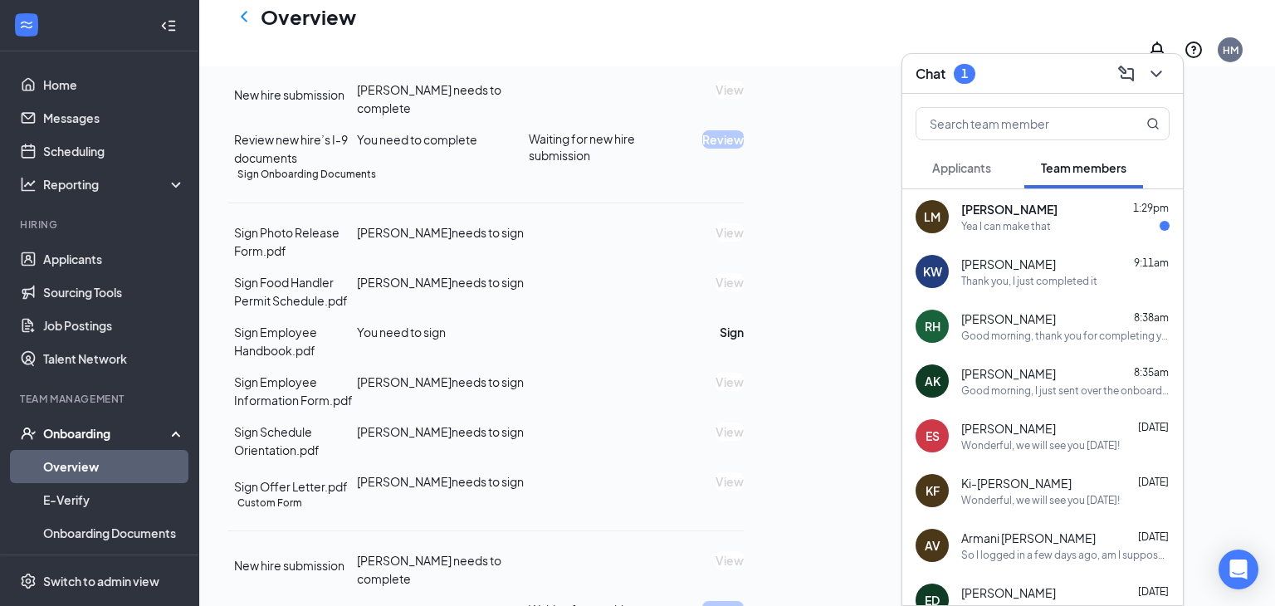
scroll to position [365, 0]
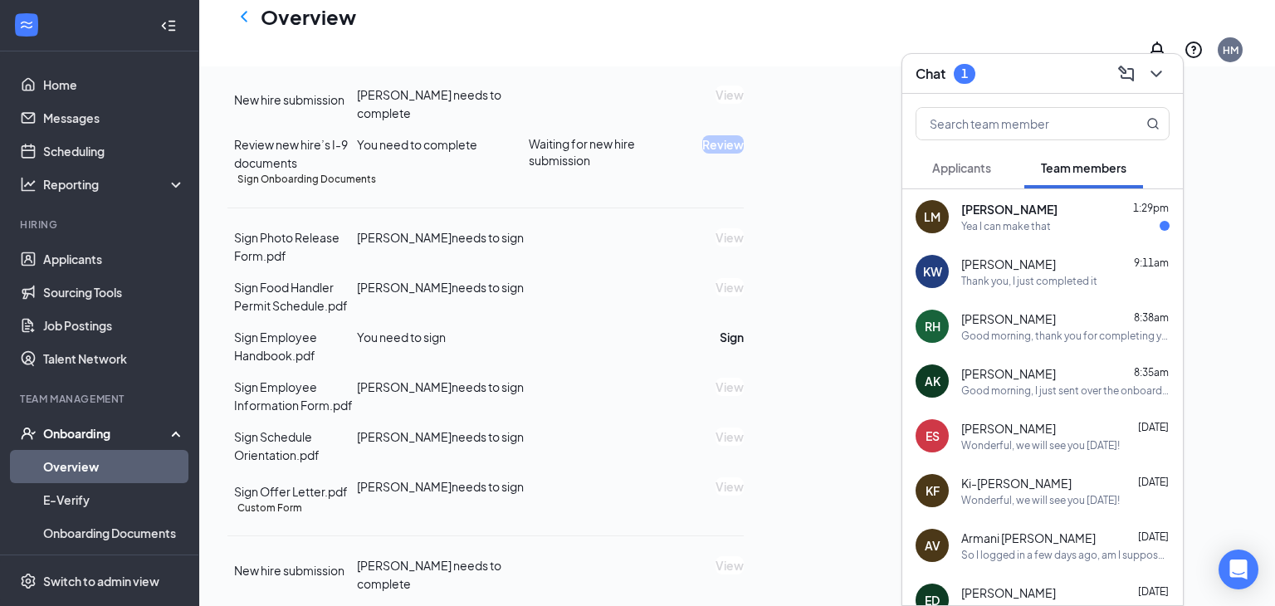
click at [970, 222] on div "Yea I can make that" at bounding box center [1006, 226] width 90 height 14
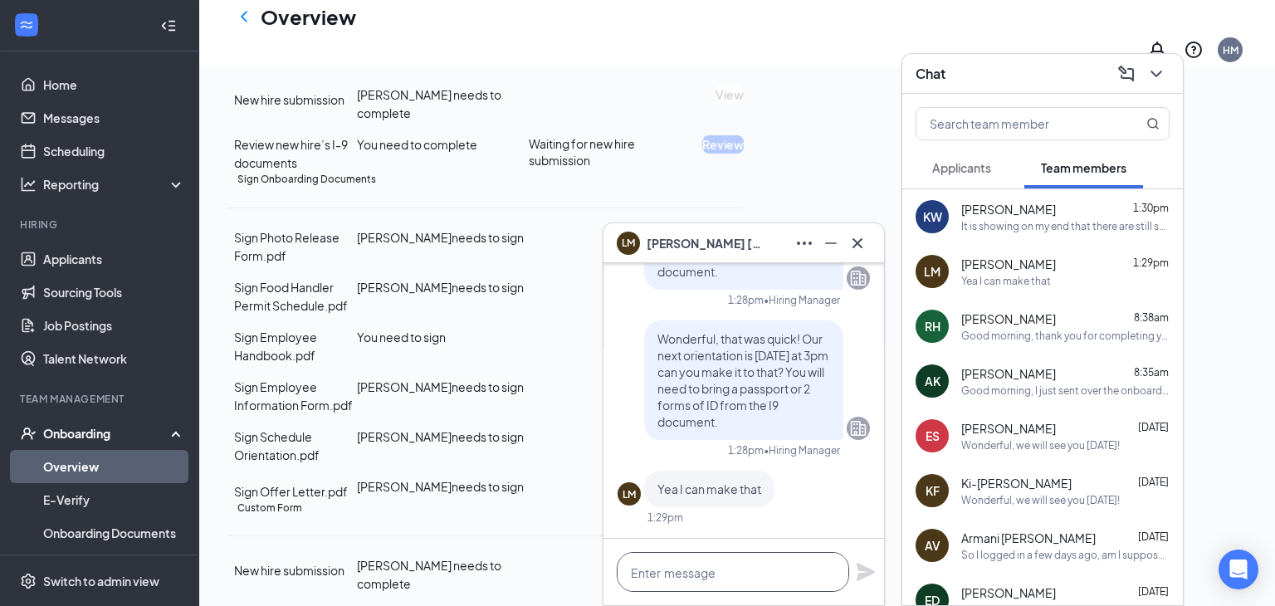
click at [652, 572] on textarea at bounding box center [733, 572] width 232 height 40
type textarea "Wonderful, we will see you [DATE]!"
click at [862, 573] on icon "Plane" at bounding box center [865, 572] width 18 height 18
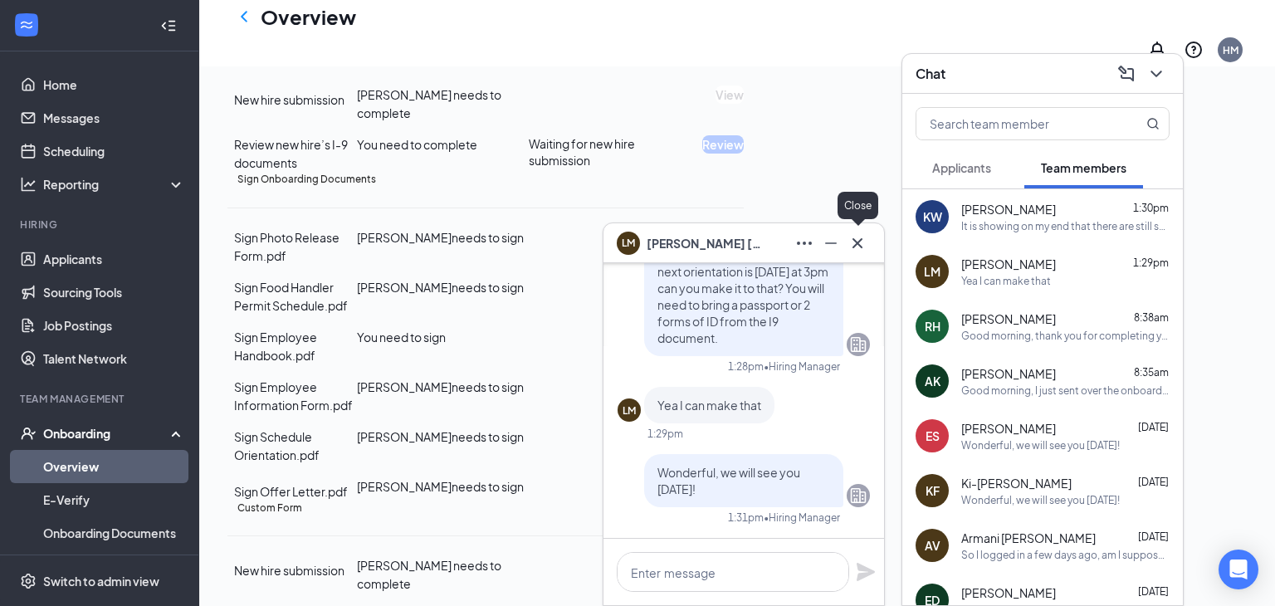
click at [855, 243] on icon "Cross" at bounding box center [857, 243] width 20 height 20
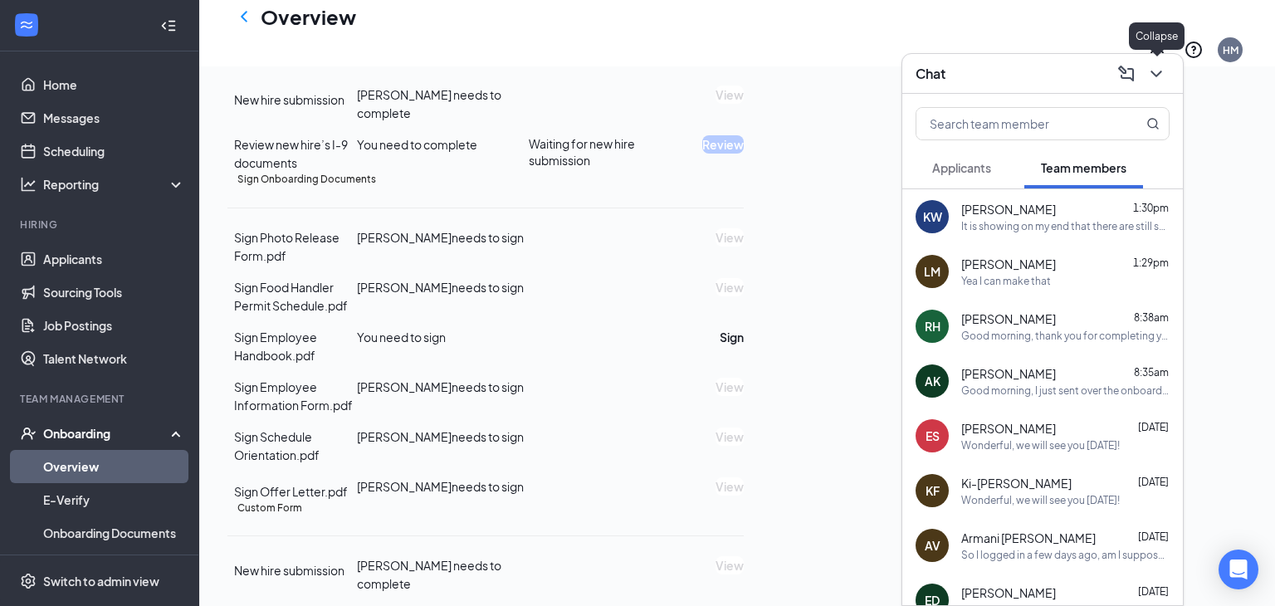
click at [1160, 74] on icon "ChevronDown" at bounding box center [1156, 74] width 20 height 20
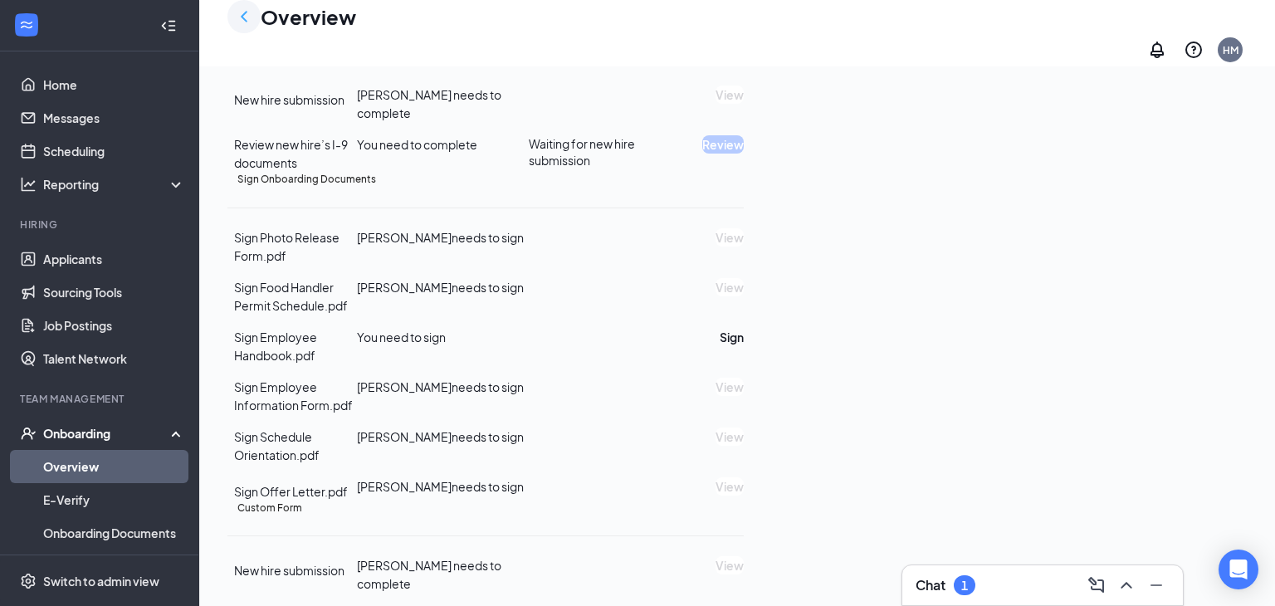
click at [241, 22] on icon "ChevronLeft" at bounding box center [244, 16] width 7 height 11
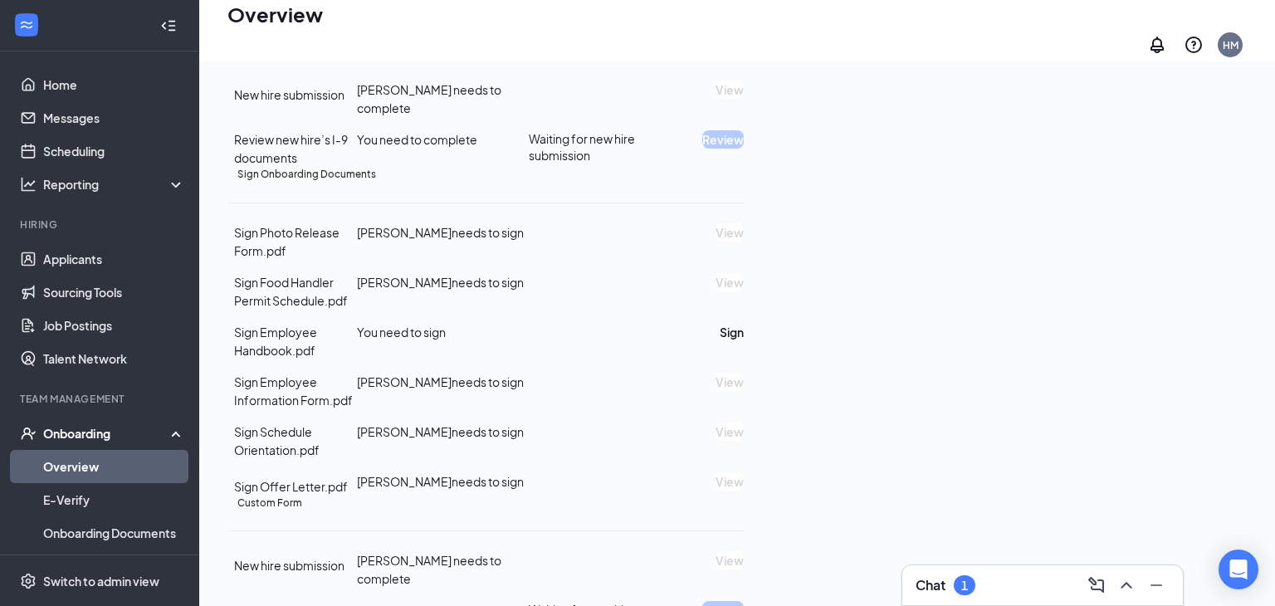
scroll to position [75, 0]
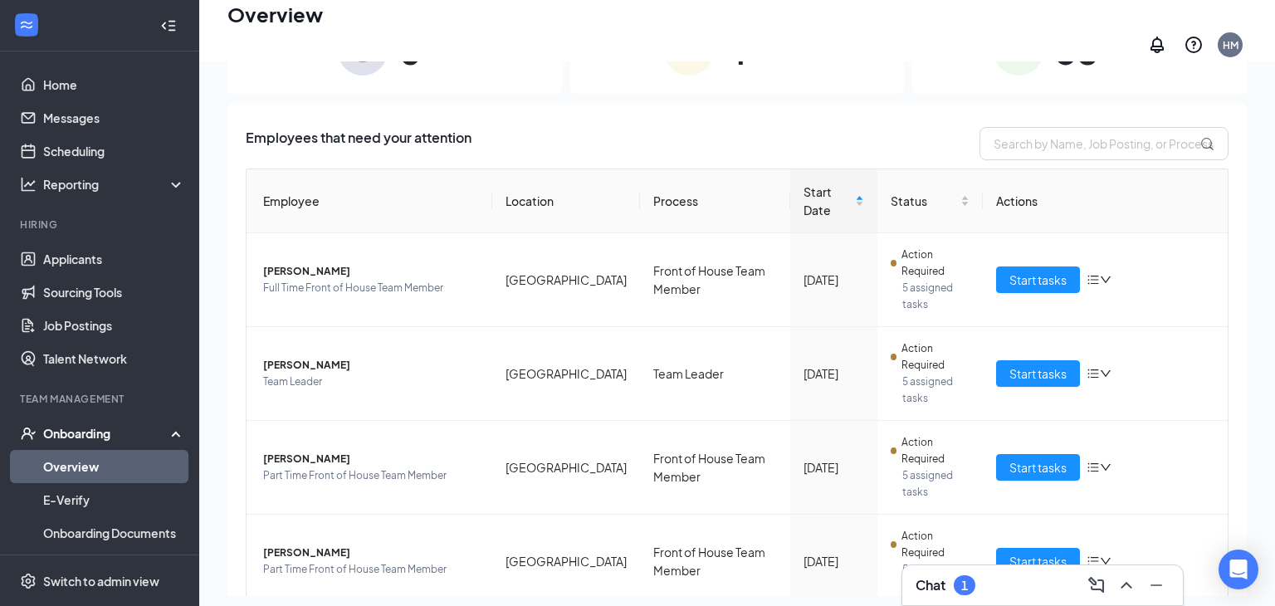
click at [973, 583] on div "1" at bounding box center [964, 585] width 22 height 20
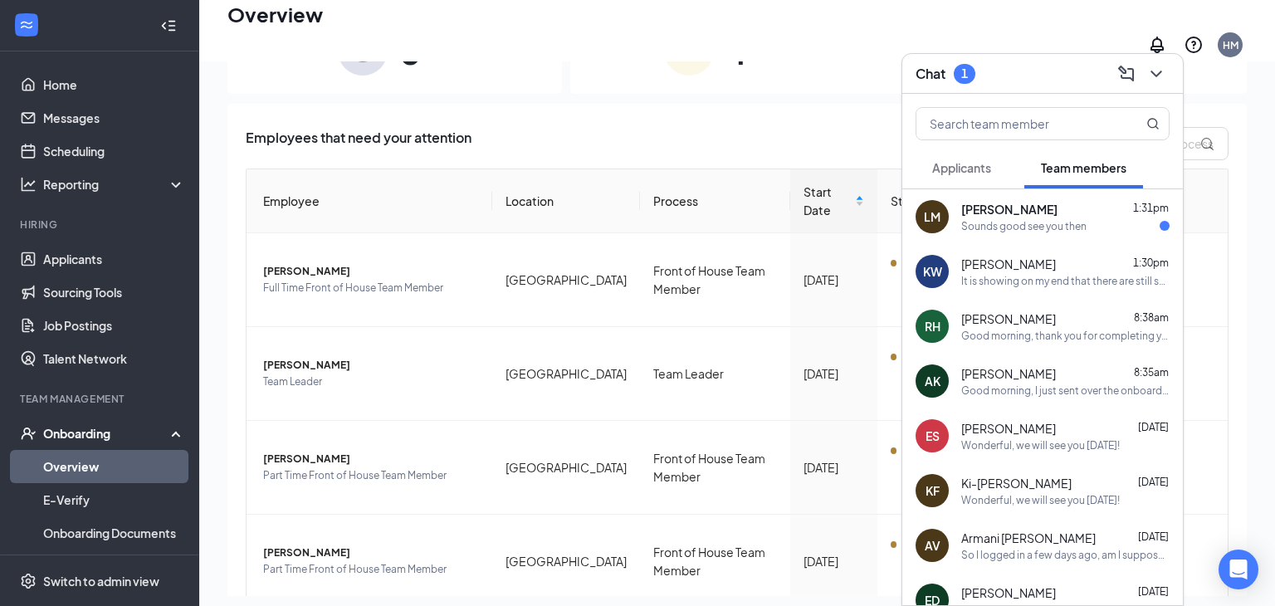
click at [1003, 220] on div "Sounds good see you then" at bounding box center [1023, 226] width 125 height 14
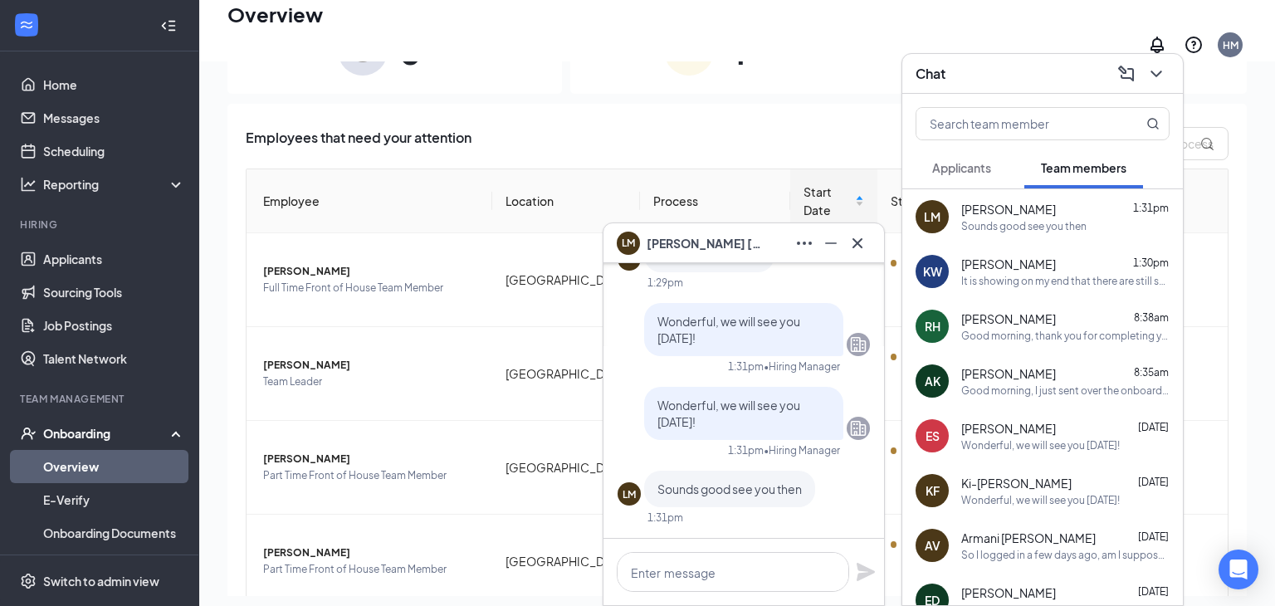
click at [972, 331] on div "Good morning, thank you for completing your onboarding paperwork. Our next orie…" at bounding box center [1065, 336] width 208 height 14
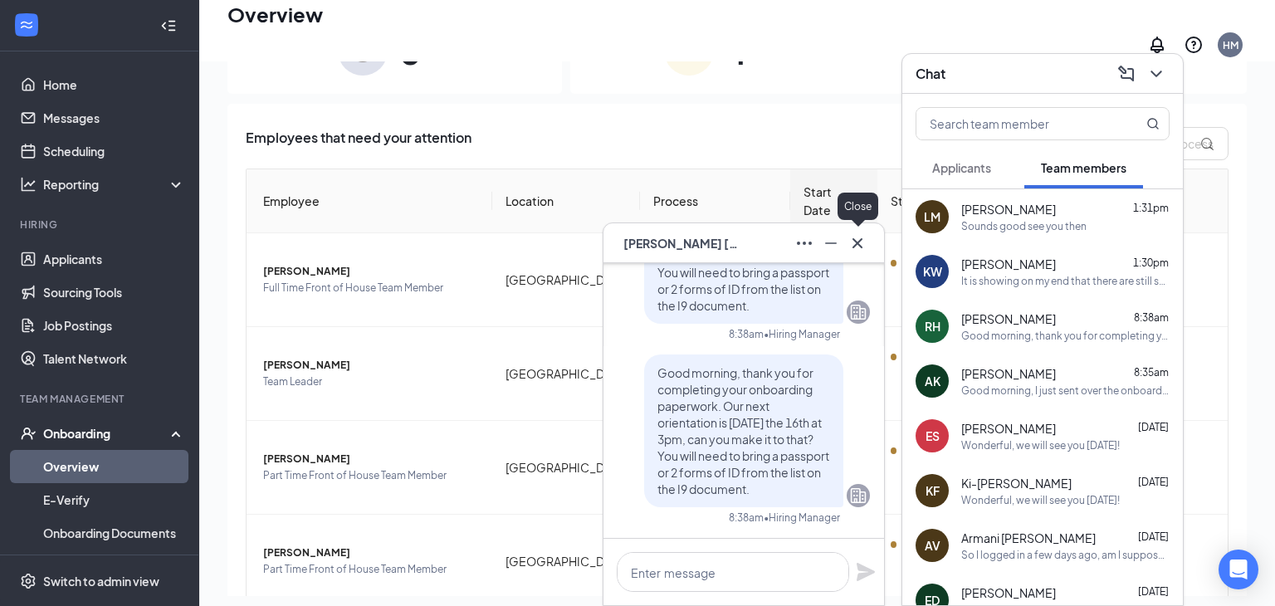
click at [865, 248] on icon "Cross" at bounding box center [857, 243] width 20 height 20
